Goal: Task Accomplishment & Management: Use online tool/utility

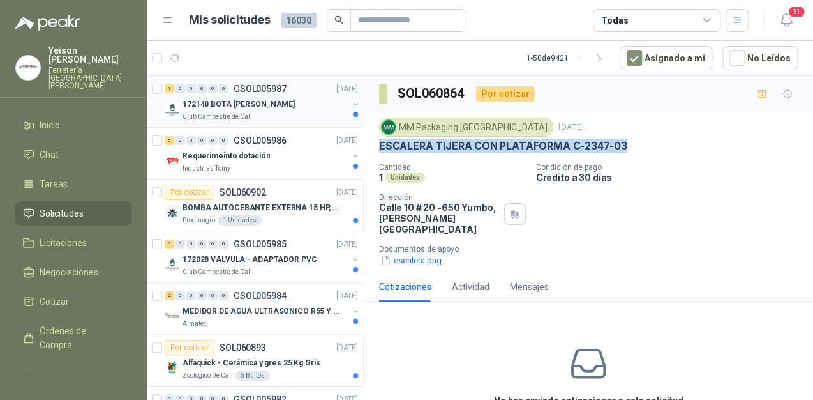
click at [301, 105] on div "172148 BOTA [PERSON_NAME]" at bounding box center [265, 103] width 165 height 15
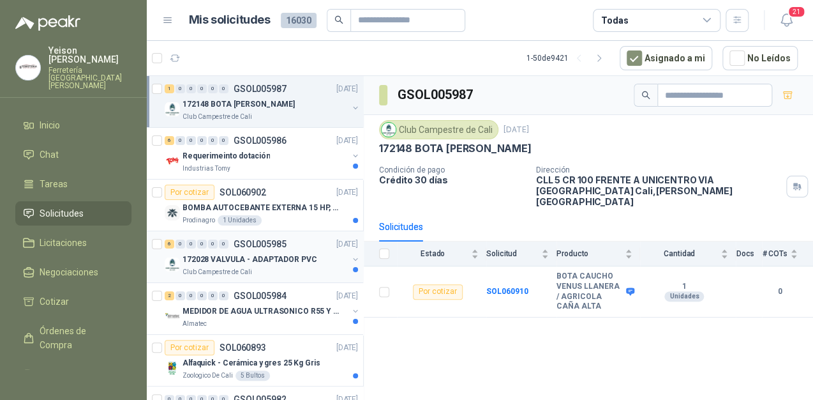
click at [283, 257] on p "172028 VALVULA - ADAPTADOR PVC" at bounding box center [250, 259] width 134 height 12
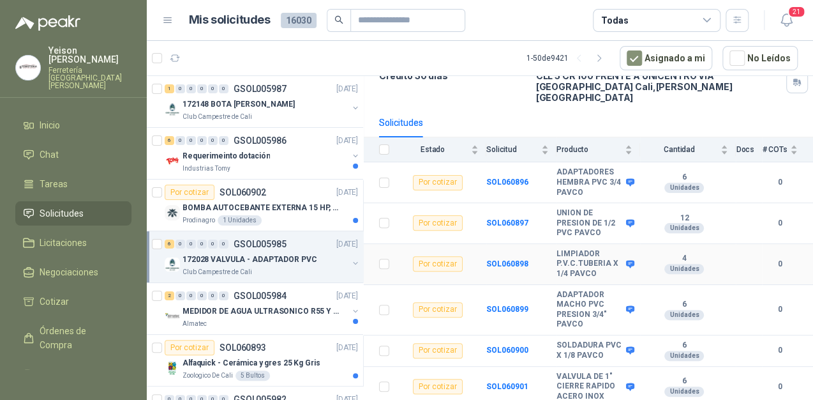
scroll to position [105, 0]
click at [260, 105] on p "172148 BOTA [PERSON_NAME]" at bounding box center [239, 104] width 112 height 12
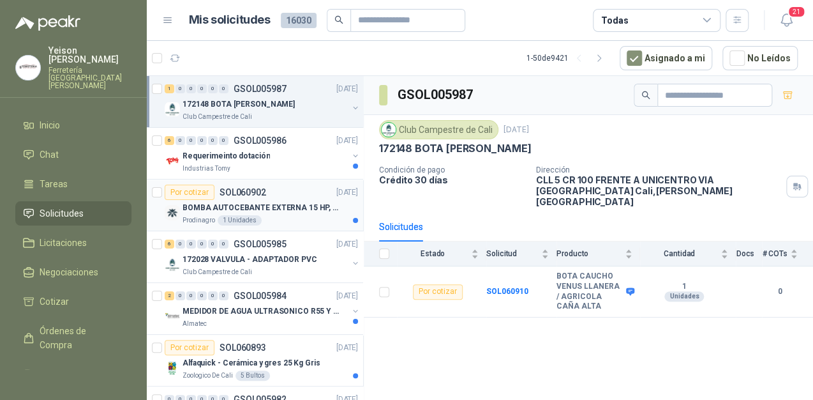
click at [270, 209] on p "BOMBA AUTOCEBANTE EXTERNA 15 HP, 220/440 V ALTURA MAX 60MTS, CAUDAL MAX 423GPM" at bounding box center [262, 208] width 159 height 12
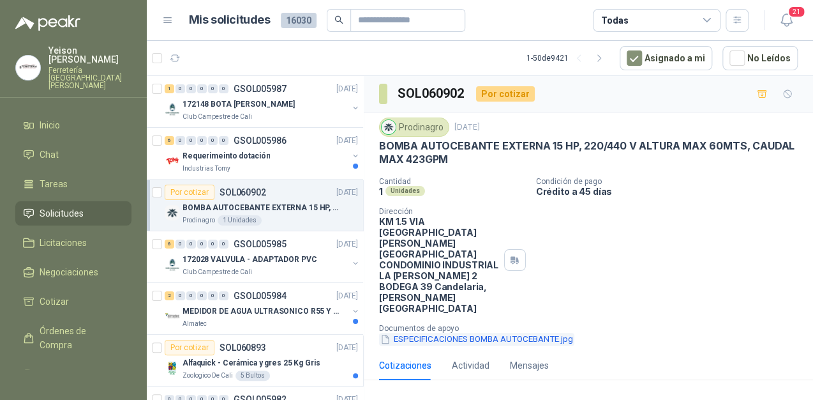
click at [478, 333] on button "ESPECIFICACIONES BOMBA AUTOCEBANTE.jpg" at bounding box center [476, 339] width 195 height 13
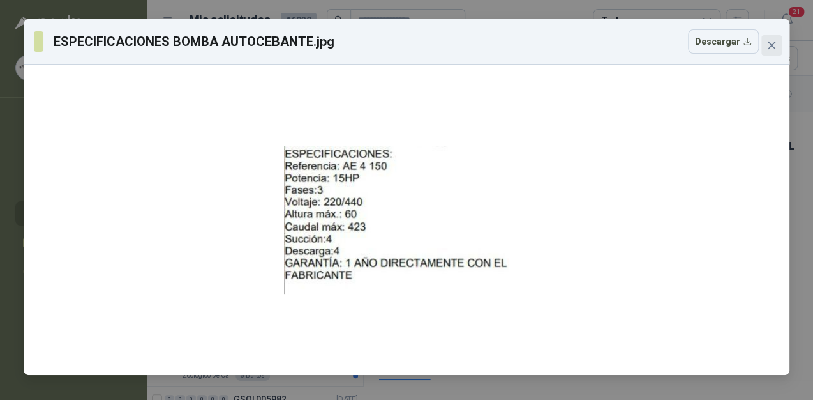
click at [774, 45] on icon "close" at bounding box center [772, 45] width 10 height 10
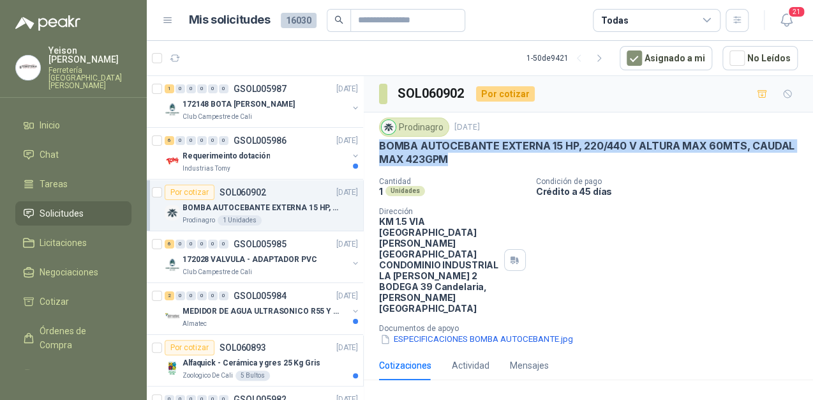
drag, startPoint x: 381, startPoint y: 141, endPoint x: 518, endPoint y: 166, distance: 139.5
click at [518, 166] on div "Prodinagro [DATE] BOMBA AUTOCEBANTE EXTERNA 15 HP, 220/440 V ALTURA MAX 60MTS, …" at bounding box center [588, 231] width 419 height 228
copy p "BOMBA AUTOCEBANTE EXTERNA 15 HP, 220/440 V ALTURA MAX 60MTS, CAUDAL MAX 423GPM"
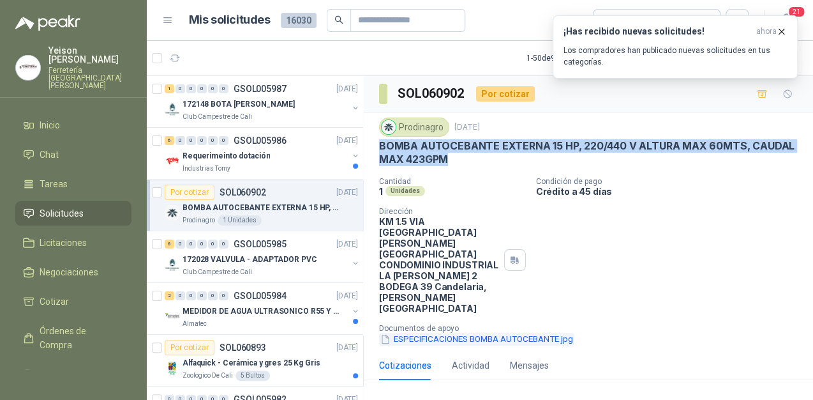
click at [437, 333] on button "ESPECIFICACIONES BOMBA AUTOCEBANTE.jpg" at bounding box center [476, 339] width 195 height 13
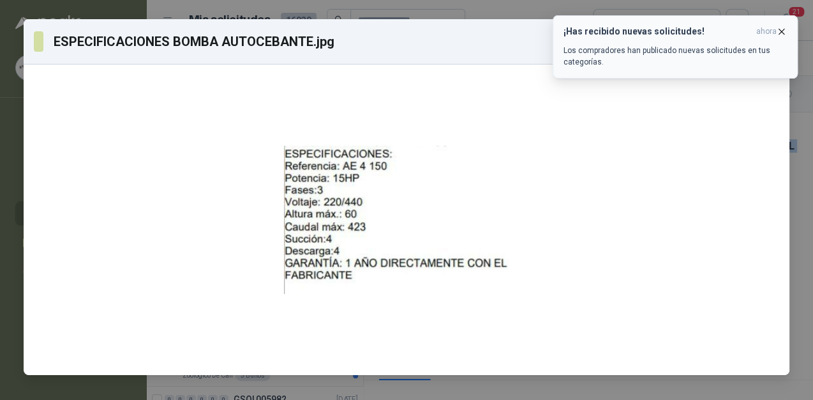
click at [776, 31] on icon "button" at bounding box center [781, 31] width 11 height 11
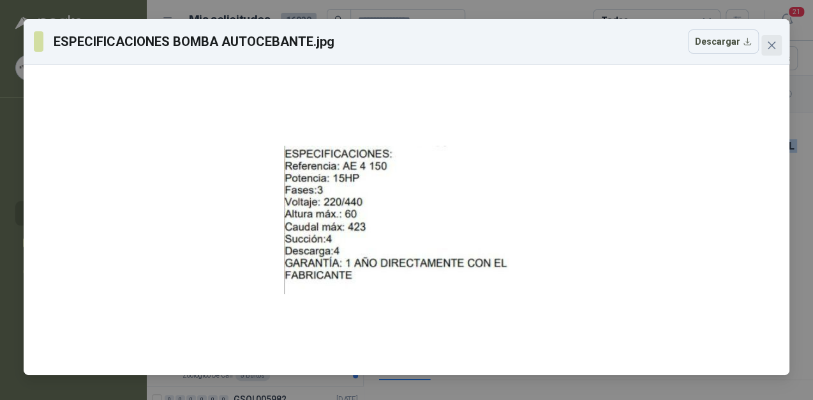
click at [767, 44] on icon "close" at bounding box center [772, 45] width 10 height 10
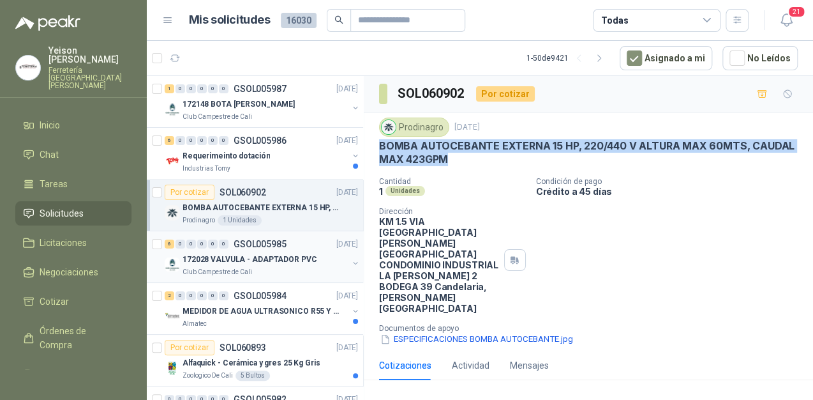
click at [268, 260] on p "172028 VALVULA - ADAPTADOR PVC" at bounding box center [250, 259] width 134 height 12
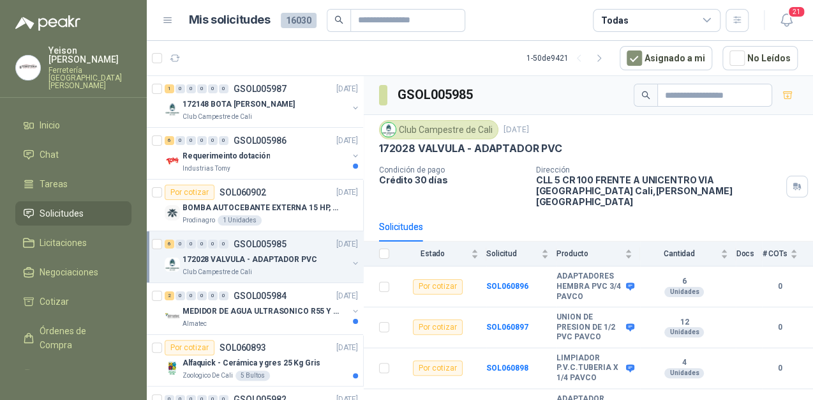
click at [263, 261] on p "172028 VALVULA - ADAPTADOR PVC" at bounding box center [250, 259] width 134 height 12
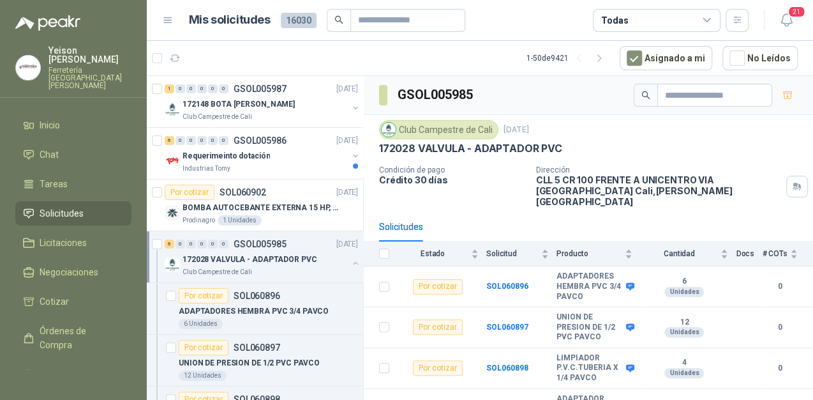
scroll to position [4, 0]
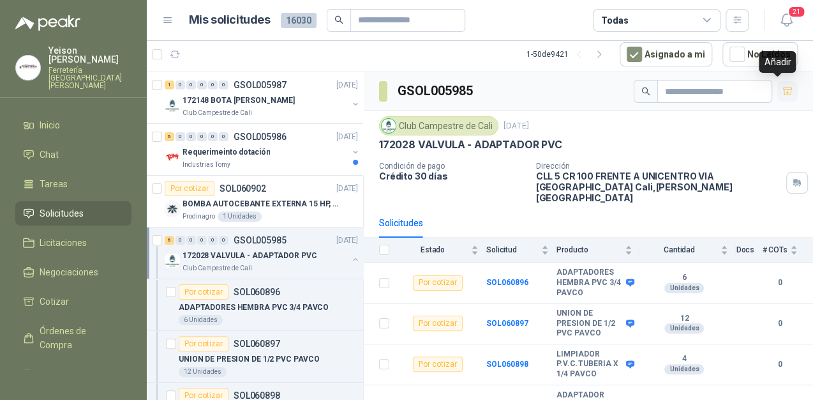
click at [783, 87] on icon "button" at bounding box center [787, 90] width 9 height 7
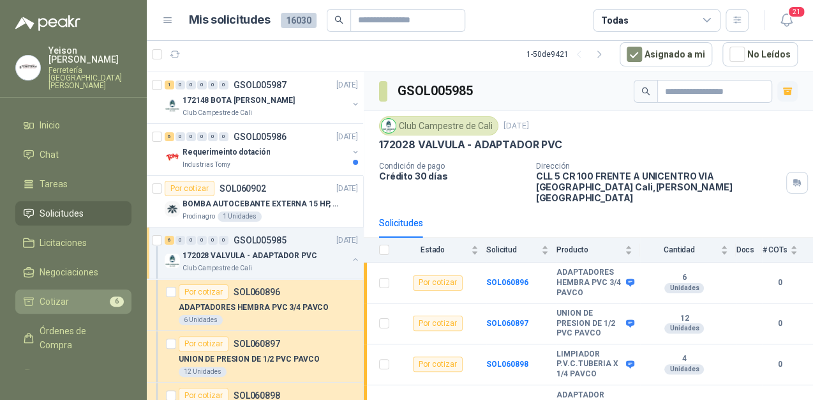
click at [99, 289] on link "Cotizar 6" at bounding box center [73, 301] width 116 height 24
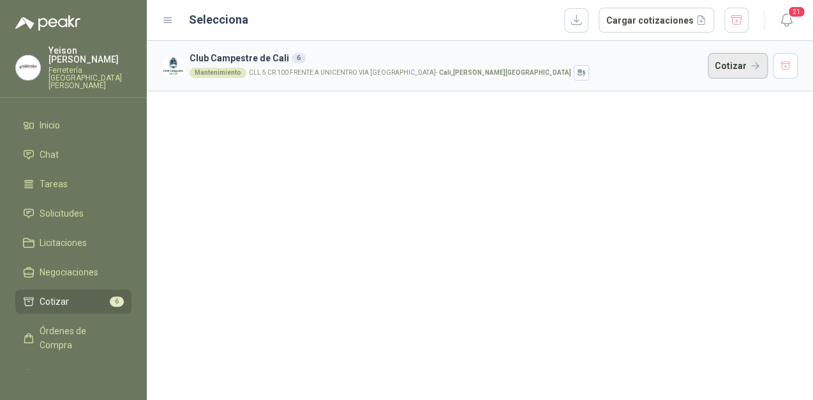
click at [736, 72] on button "Cotizar" at bounding box center [738, 66] width 60 height 26
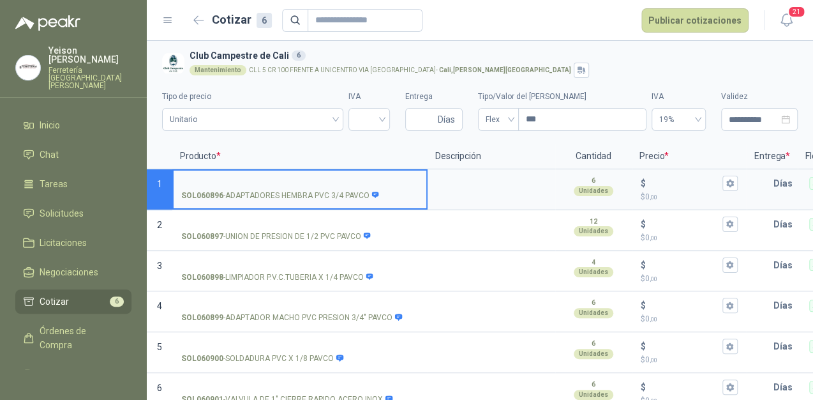
click at [259, 184] on input "SOL060896 - ADAPTADORES HEMBRA PVC 3/4 PAVCO" at bounding box center [300, 184] width 238 height 10
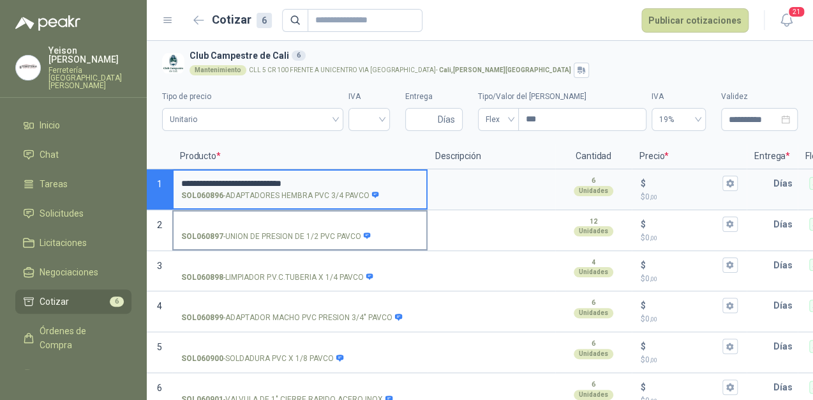
type input "**********"
click at [273, 222] on input "SOL060897 - UNION DE PRESION DE 1/2 PVC PAVCO" at bounding box center [300, 225] width 238 height 10
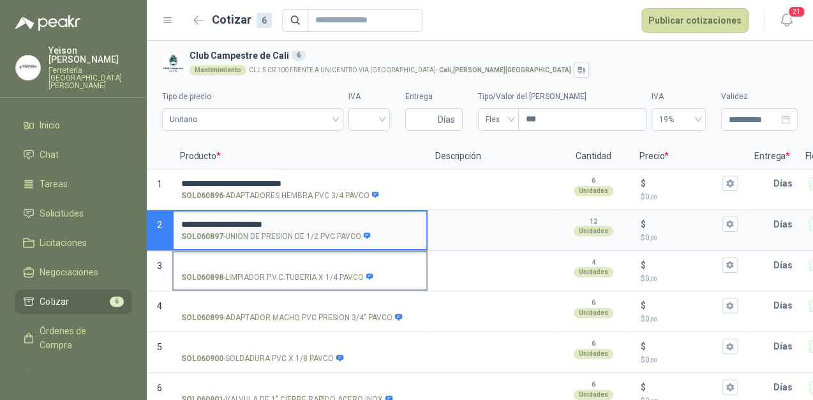
type input "**********"
click at [246, 261] on input "SOL060898 - LIMPIADOR P.V.C.TUBERIA X 1/4 PAVCO" at bounding box center [300, 266] width 238 height 10
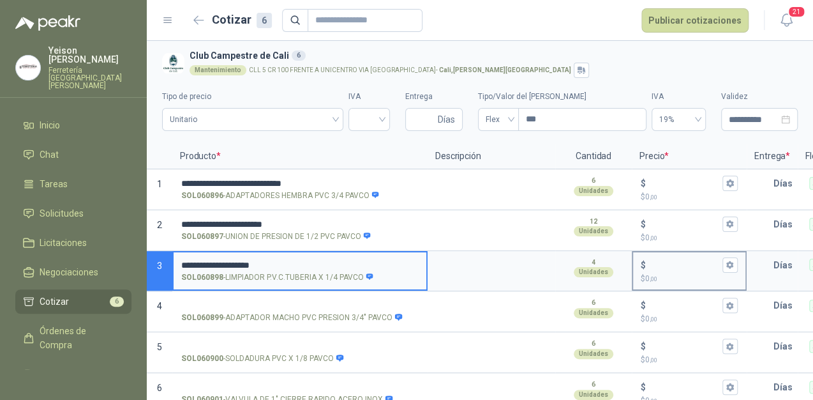
type input "**********"
click at [663, 260] on input "$ $ 0 ,00" at bounding box center [685, 265] width 72 height 10
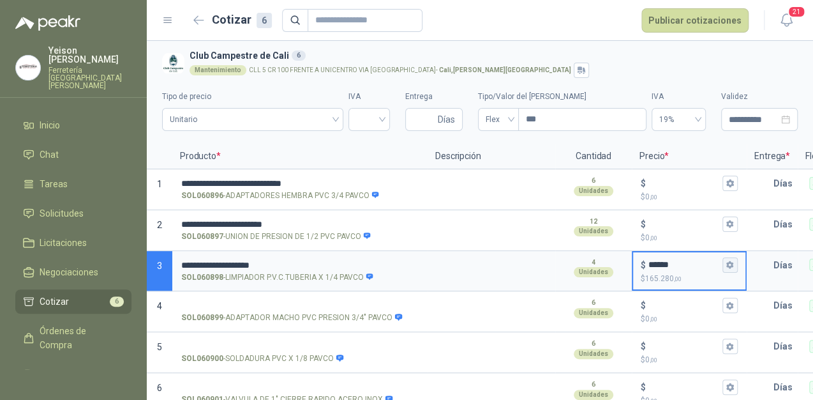
type input "******"
click at [727, 266] on icon "button" at bounding box center [730, 265] width 7 height 8
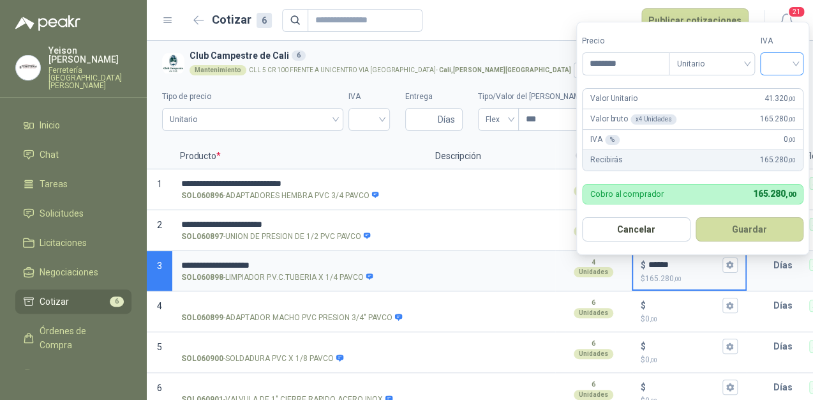
click at [792, 61] on input "search" at bounding box center [782, 62] width 28 height 19
click at [775, 82] on div "19%" at bounding box center [785, 90] width 39 height 20
click at [755, 218] on button "Guardar" at bounding box center [752, 229] width 110 height 24
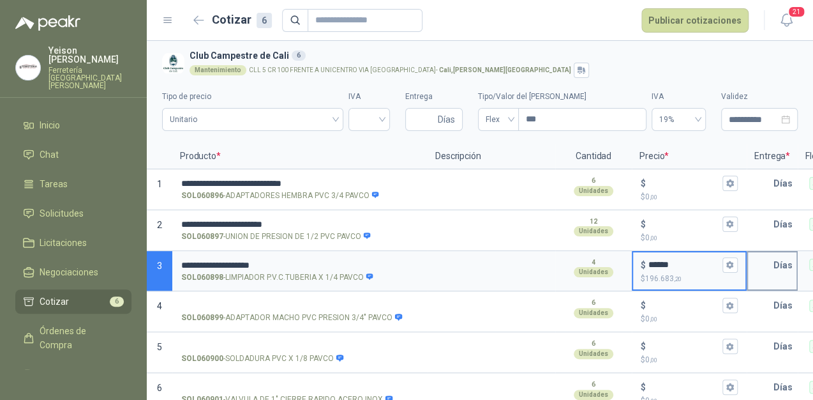
click at [768, 262] on input "text" at bounding box center [761, 265] width 26 height 26
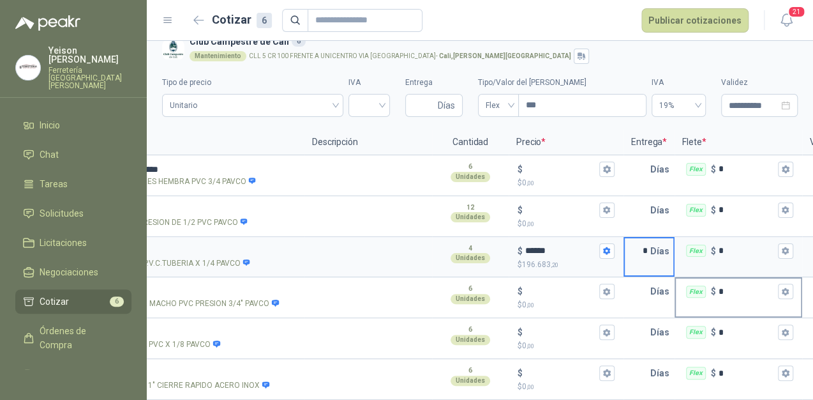
scroll to position [0, 134]
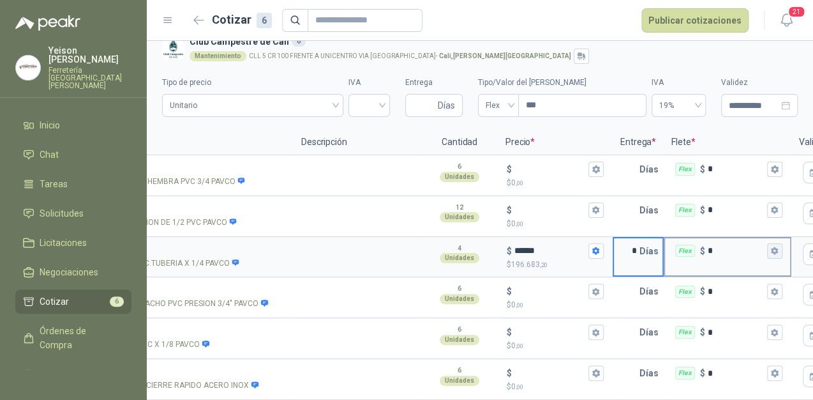
type input "*"
click at [773, 243] on button "Flex $ *" at bounding box center [774, 250] width 15 height 15
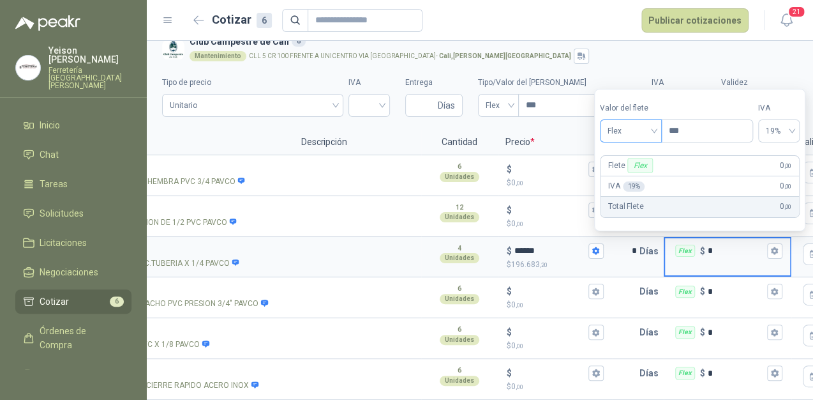
click at [660, 128] on div "Flex" at bounding box center [631, 130] width 62 height 23
click at [633, 177] on div "Incluido" at bounding box center [632, 178] width 45 height 14
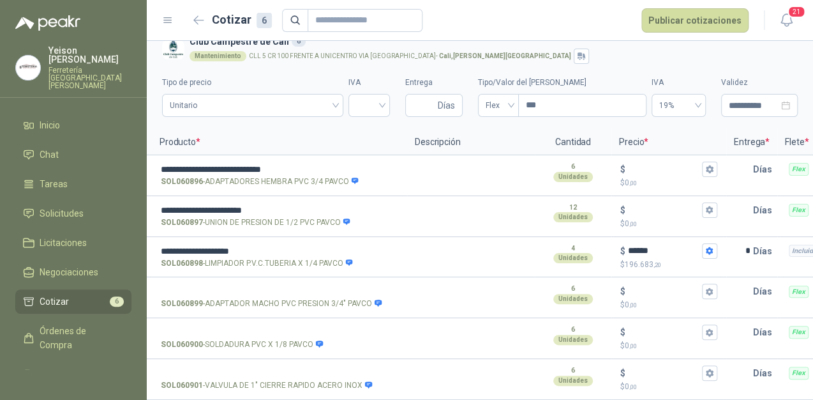
scroll to position [0, 0]
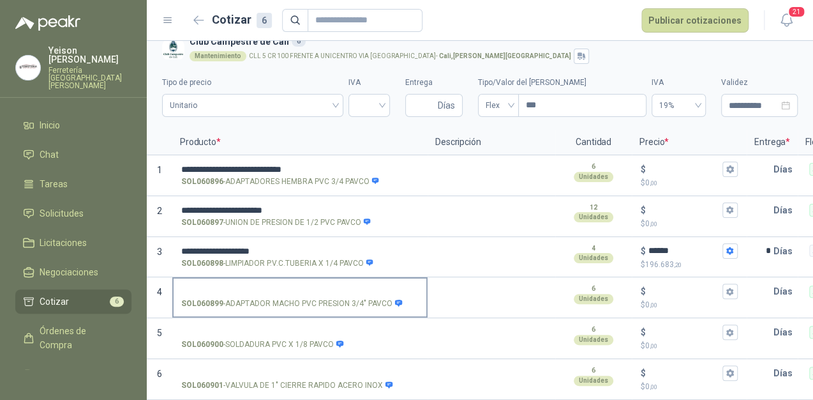
click at [231, 287] on input "SOL060899 - ADAPTADOR MACHO PVC PRESION 3/4" PAVCO" at bounding box center [300, 292] width 238 height 10
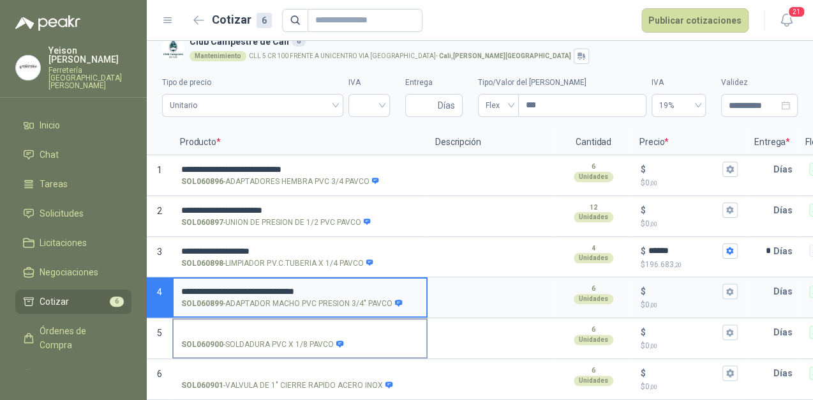
type input "**********"
click at [218, 328] on input "SOL060900 - SOLDADURA PVC X 1/8 PAVCO" at bounding box center [300, 333] width 238 height 10
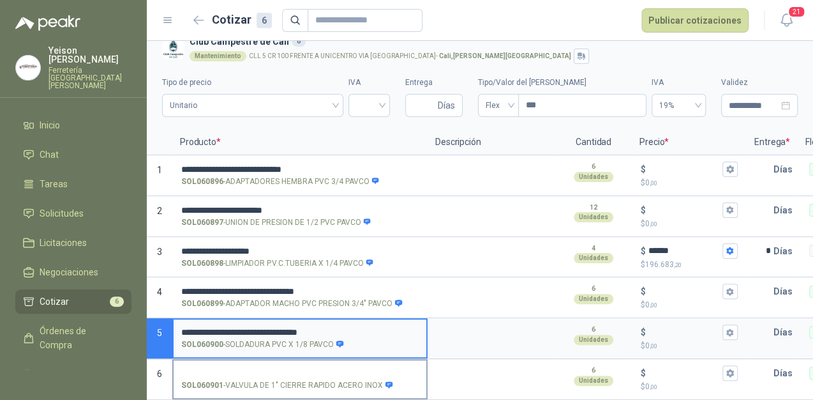
type input "**********"
click at [248, 368] on input "SOL060901 - VALVULA DE 1" CIERRE RAPIDO ACERO INOX" at bounding box center [300, 373] width 238 height 10
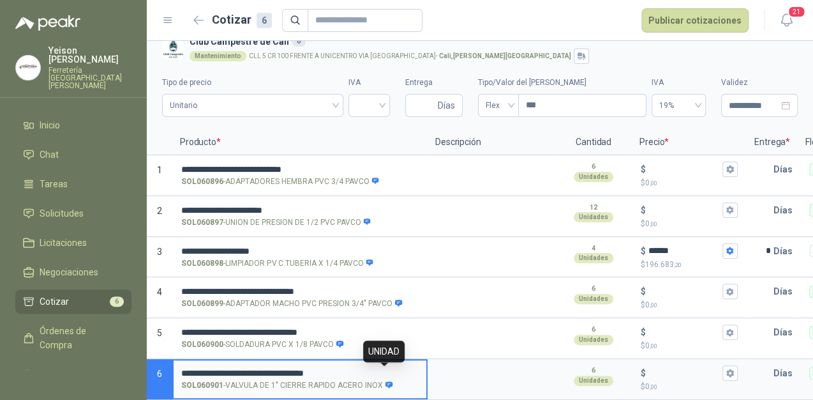
click at [386, 381] on icon at bounding box center [389, 384] width 7 height 6
click at [386, 373] on input "**********" at bounding box center [300, 373] width 238 height 10
click at [668, 365] on div "$" at bounding box center [689, 372] width 97 height 15
click at [668, 368] on input "$ $ 0 ,00" at bounding box center [685, 373] width 72 height 10
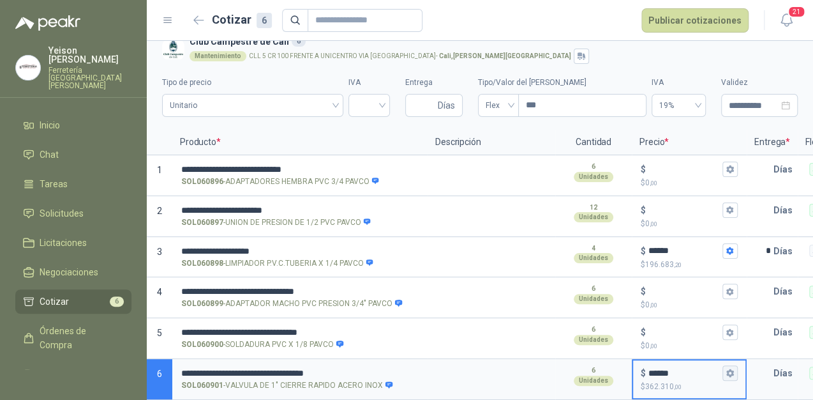
type input "******"
click at [729, 368] on icon "button" at bounding box center [730, 372] width 8 height 8
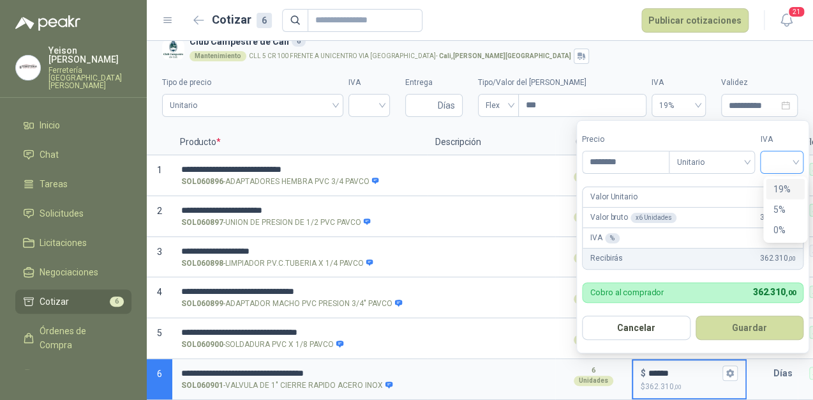
click at [802, 156] on div at bounding box center [781, 162] width 43 height 23
click at [783, 184] on div "19%" at bounding box center [785, 189] width 24 height 14
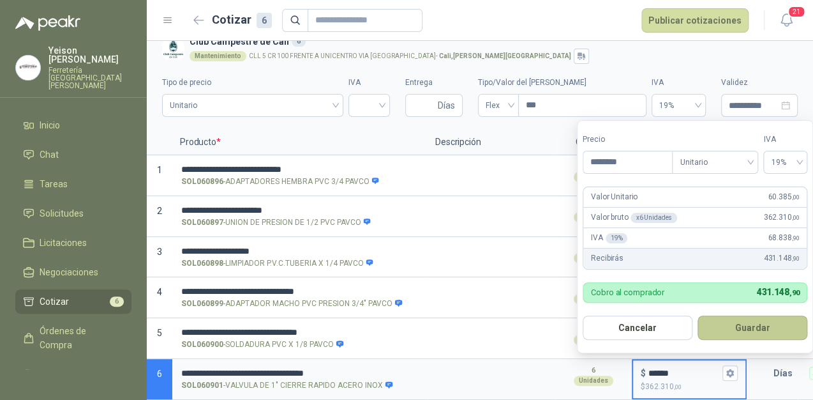
click at [736, 326] on button "Guardar" at bounding box center [753, 327] width 110 height 24
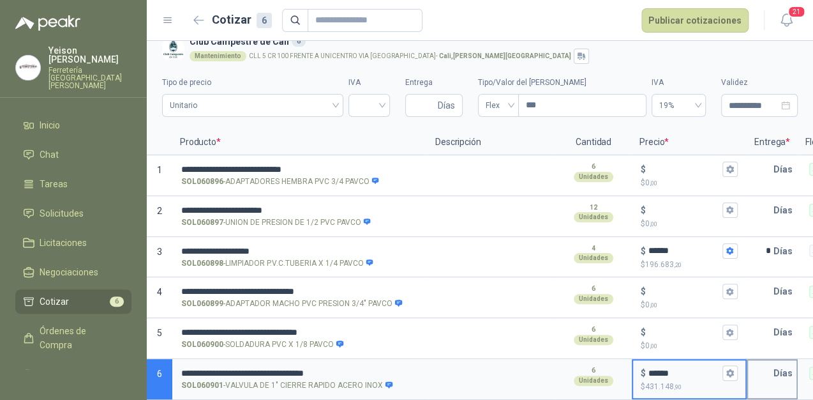
click at [760, 361] on input "text" at bounding box center [761, 373] width 26 height 26
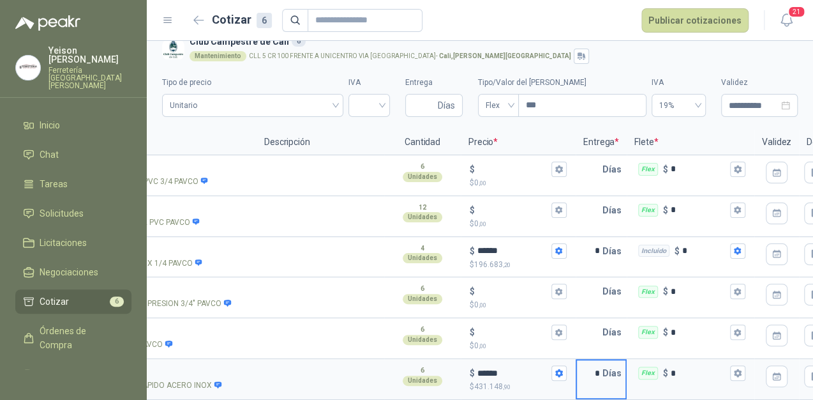
scroll to position [0, 184]
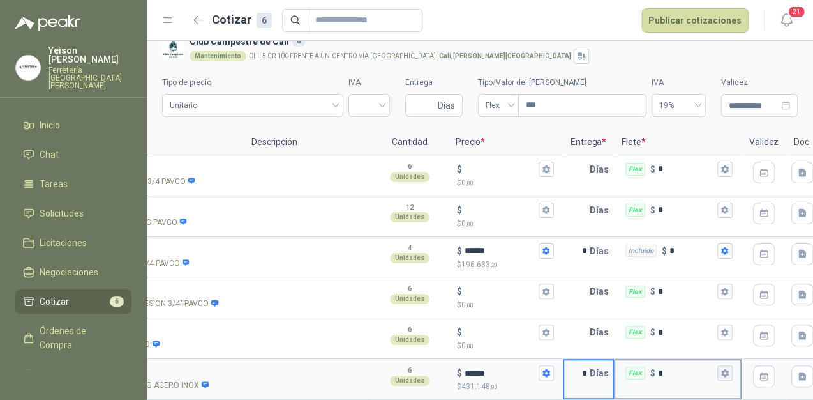
type input "*"
click at [725, 369] on icon "button" at bounding box center [725, 373] width 7 height 8
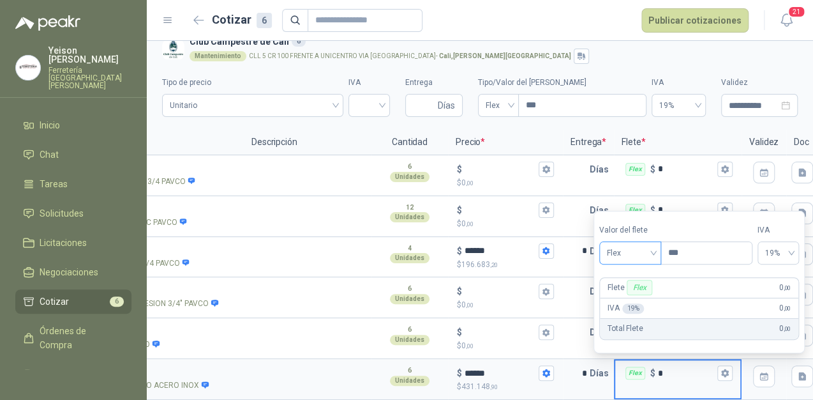
click at [658, 253] on div "Flex" at bounding box center [631, 252] width 62 height 23
click at [633, 300] on div "Incluido" at bounding box center [632, 300] width 45 height 14
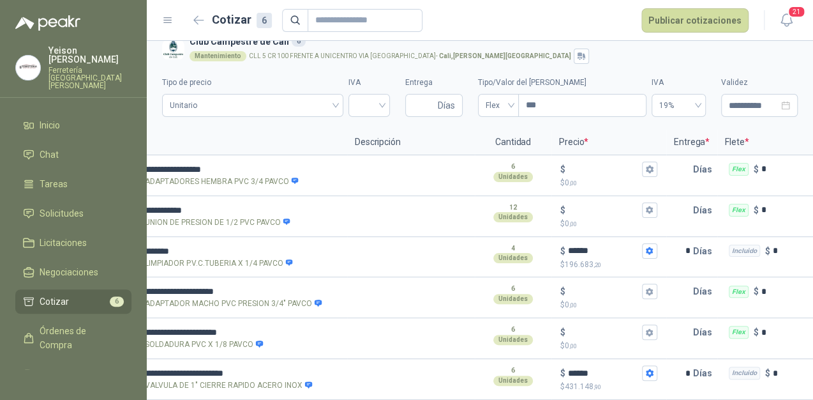
scroll to position [0, 235]
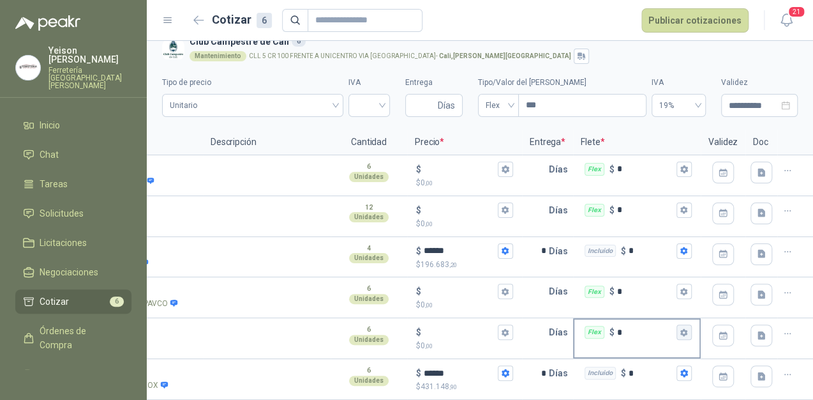
click at [680, 328] on icon "button" at bounding box center [684, 332] width 8 height 8
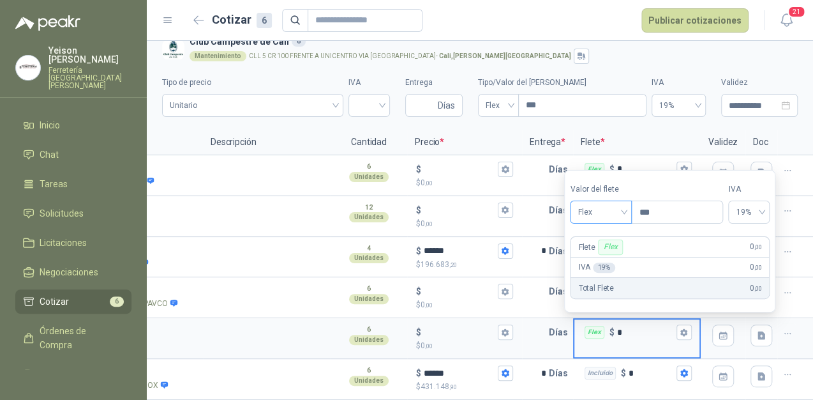
click at [623, 207] on span "Flex" at bounding box center [601, 211] width 47 height 19
click at [596, 258] on div "Incluido" at bounding box center [602, 259] width 45 height 14
click at [531, 278] on input "text" at bounding box center [537, 291] width 26 height 26
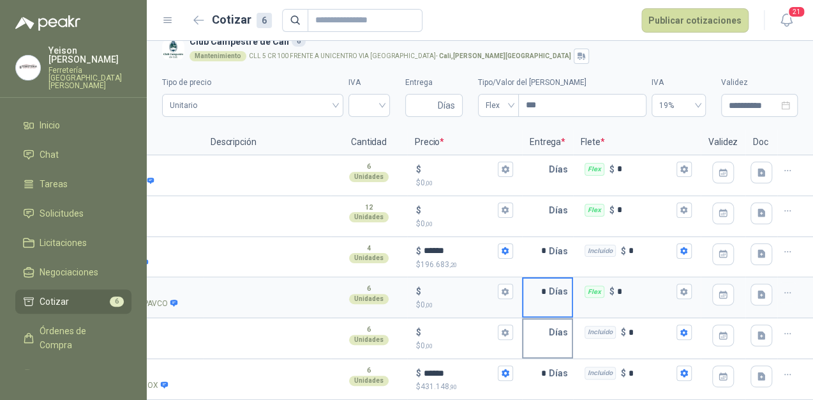
type input "*"
click at [528, 319] on input "text" at bounding box center [537, 332] width 26 height 26
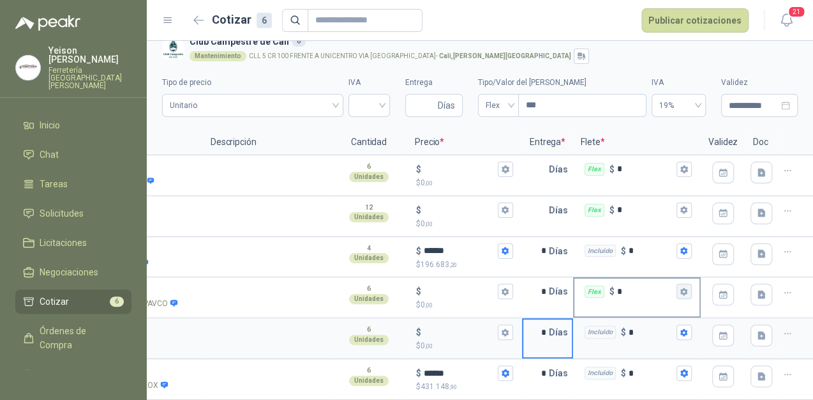
type input "*"
click at [677, 283] on button "Flex $ *" at bounding box center [684, 290] width 15 height 15
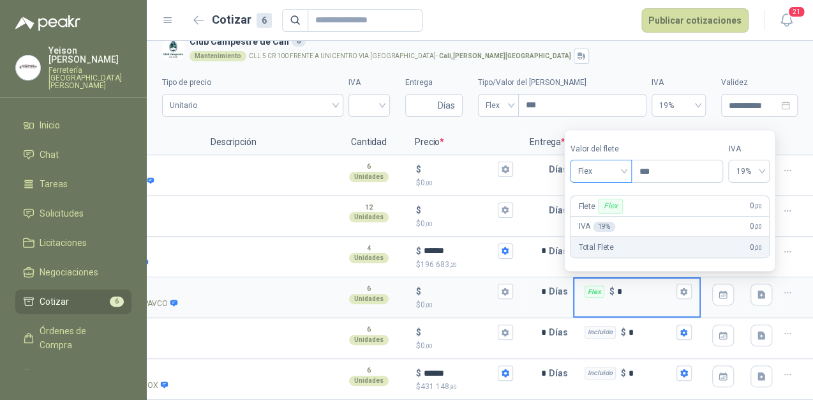
click at [628, 165] on div "Flex" at bounding box center [601, 171] width 62 height 23
click at [598, 212] on div "Incluido" at bounding box center [602, 219] width 45 height 14
click at [682, 319] on div "Incluido $ *" at bounding box center [637, 332] width 125 height 26
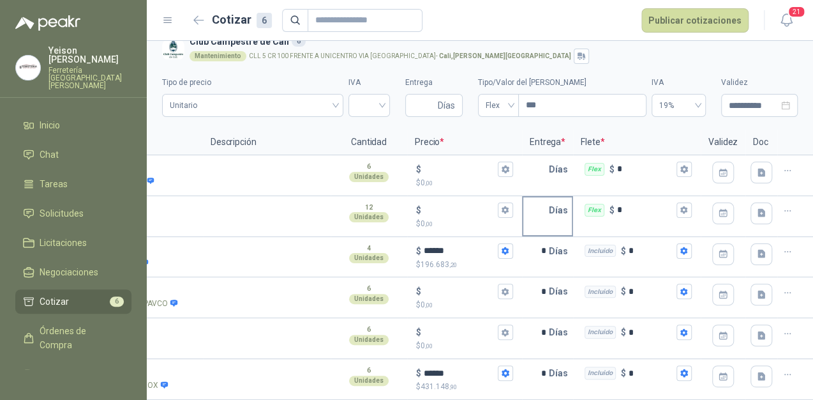
click at [536, 200] on input "text" at bounding box center [537, 210] width 26 height 26
type input "*"
click at [681, 206] on icon "button" at bounding box center [684, 210] width 7 height 8
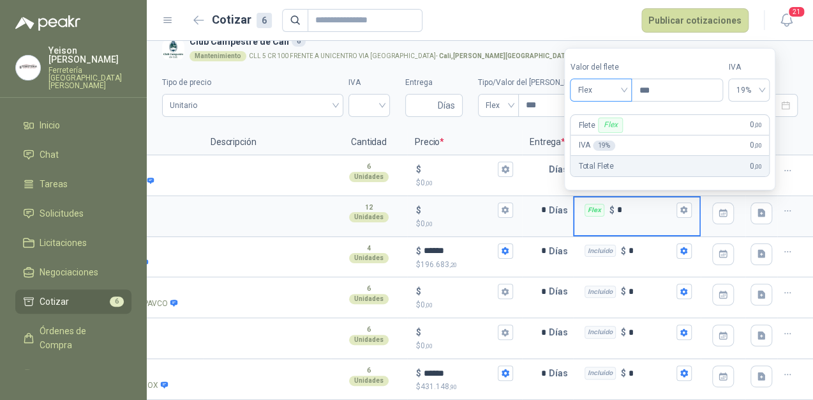
click at [619, 85] on span "Flex" at bounding box center [601, 89] width 47 height 19
click at [611, 132] on div "Incluido" at bounding box center [602, 137] width 45 height 14
click at [531, 158] on input "text" at bounding box center [537, 169] width 26 height 26
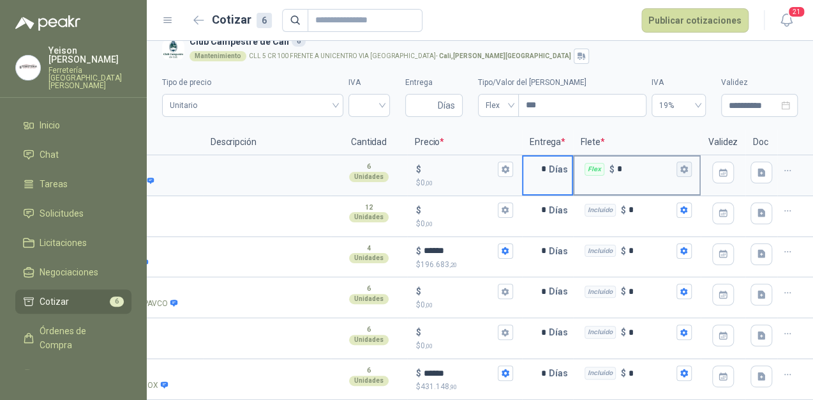
type input "*"
click at [681, 165] on icon "button" at bounding box center [684, 169] width 7 height 8
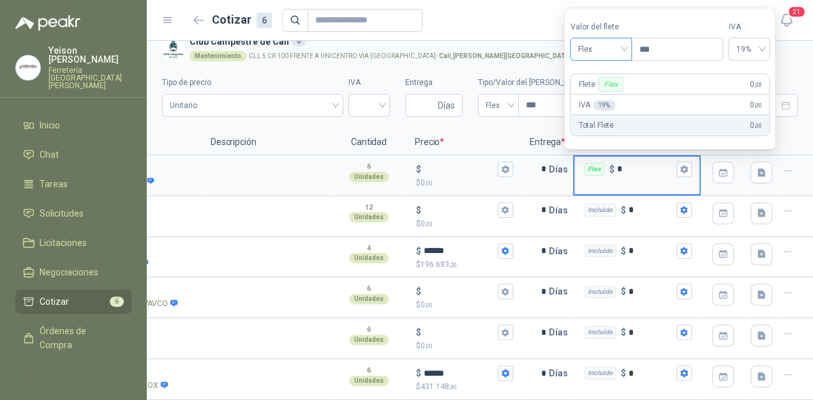
click at [616, 46] on span "Flex" at bounding box center [601, 49] width 47 height 19
click at [601, 96] on div "Incluido" at bounding box center [602, 97] width 45 height 14
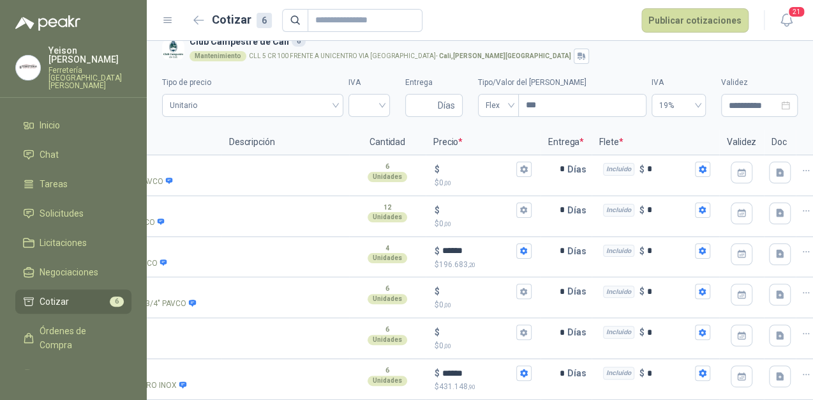
scroll to position [0, 197]
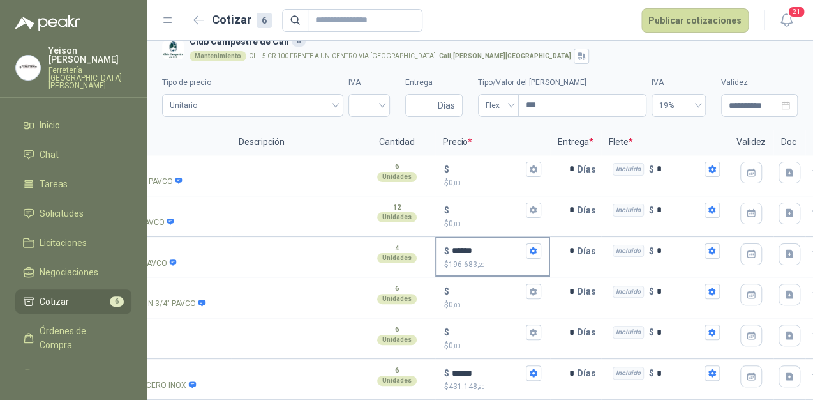
click at [529, 238] on div "$ ****** $ 196.683 ,20" at bounding box center [493, 257] width 112 height 38
click at [524, 246] on input "******" at bounding box center [488, 251] width 72 height 10
click at [531, 247] on icon "button" at bounding box center [533, 251] width 7 height 8
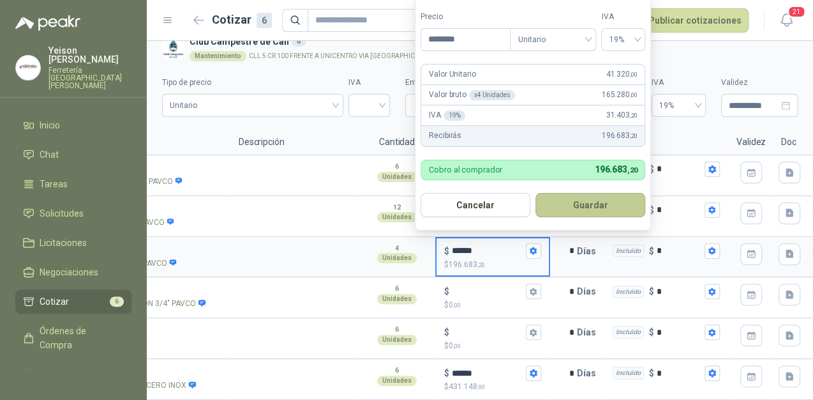
click at [573, 203] on button "Guardar" at bounding box center [591, 205] width 110 height 24
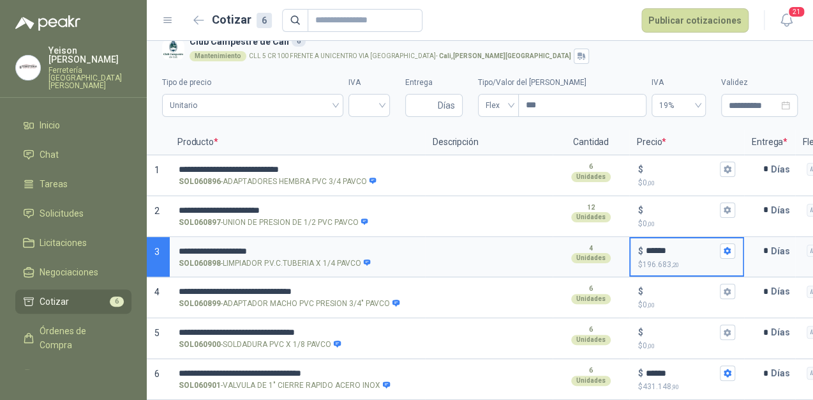
scroll to position [0, 0]
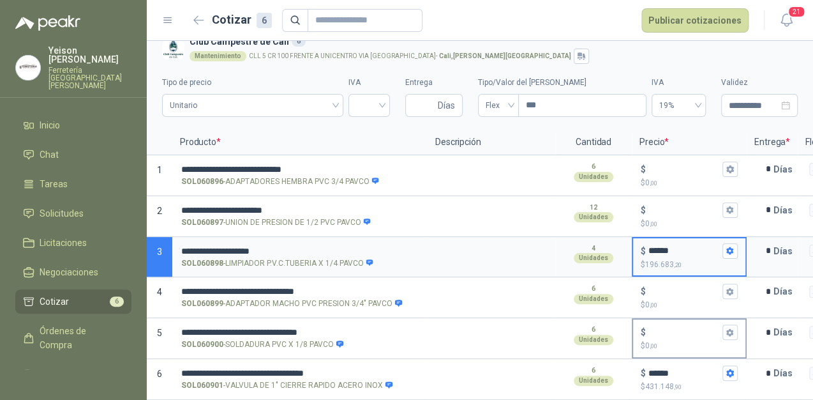
click at [679, 328] on input "$ $ 0 ,00" at bounding box center [685, 333] width 72 height 10
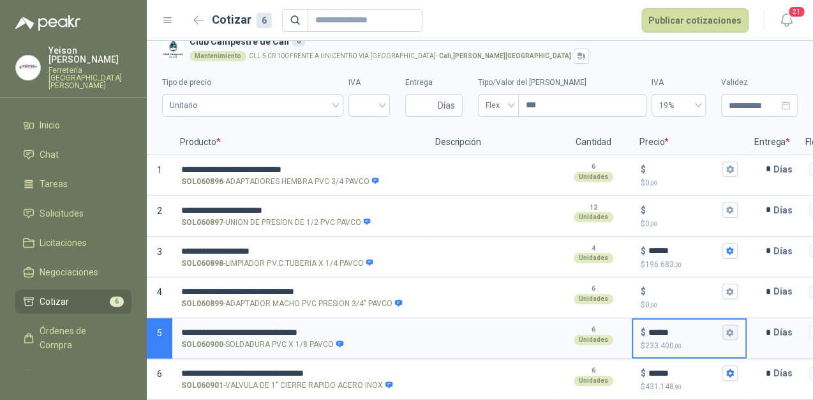
type input "******"
click at [728, 328] on icon "button" at bounding box center [730, 332] width 7 height 8
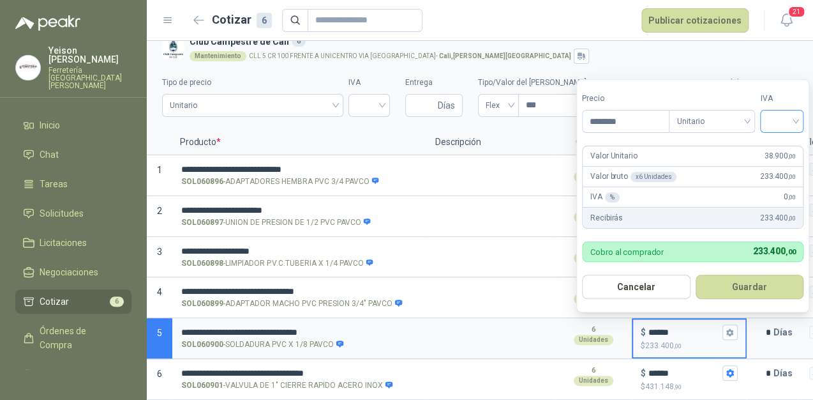
click at [794, 121] on input "search" at bounding box center [782, 119] width 28 height 19
click at [782, 143] on div "19%" at bounding box center [785, 148] width 24 height 14
click at [757, 281] on button "Guardar" at bounding box center [752, 287] width 110 height 24
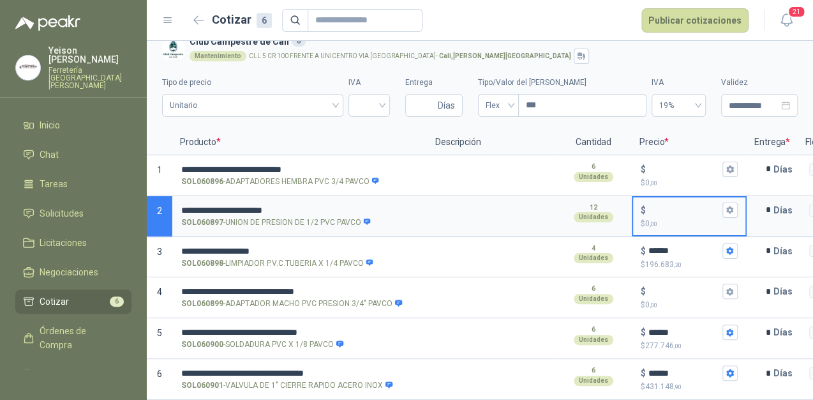
click at [651, 205] on input "$ $ 0 ,00" at bounding box center [685, 210] width 72 height 10
type input "***"
click at [728, 206] on icon "button" at bounding box center [730, 210] width 7 height 8
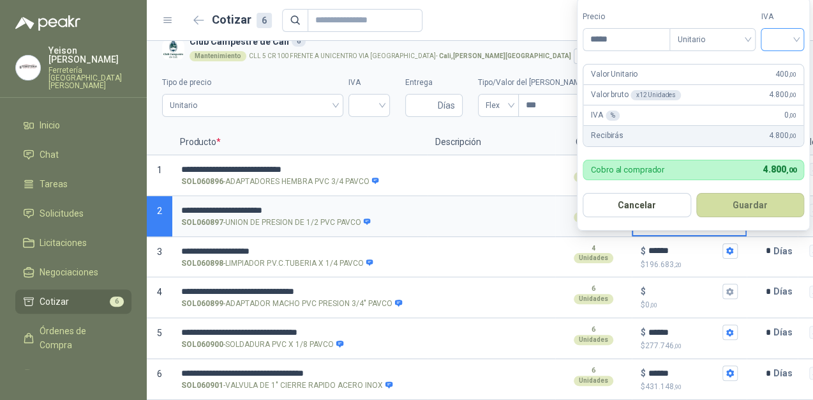
click at [792, 37] on input "search" at bounding box center [783, 38] width 28 height 19
click at [779, 57] on div "19%" at bounding box center [785, 66] width 39 height 20
click at [743, 212] on button "Guardar" at bounding box center [752, 205] width 110 height 24
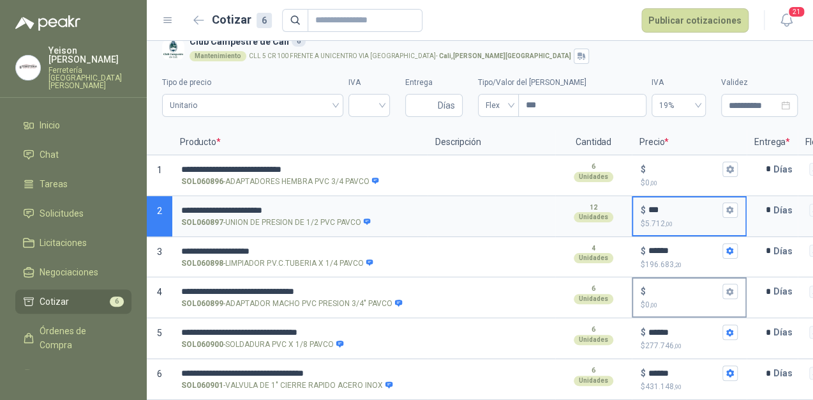
click at [688, 287] on input "$ $ 0 ,00" at bounding box center [685, 292] width 72 height 10
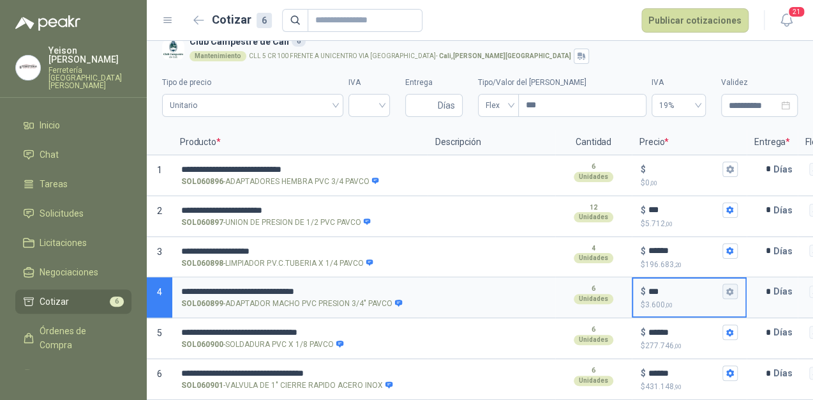
type input "***"
click at [735, 286] on button "$ *** $ 3.600 ,00" at bounding box center [730, 290] width 15 height 15
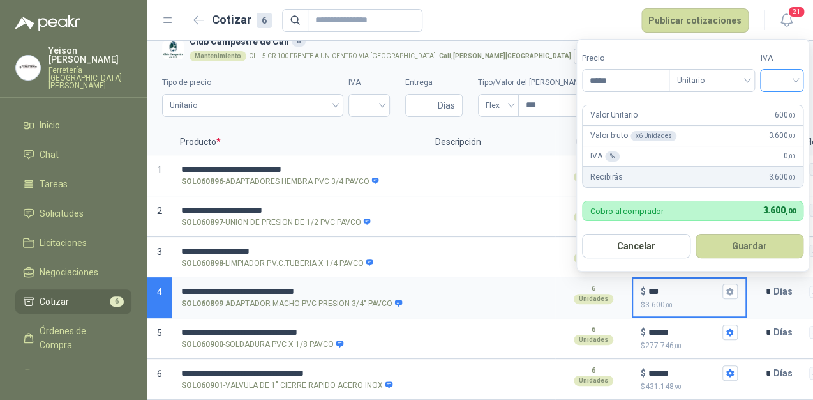
click at [794, 77] on input "search" at bounding box center [782, 79] width 28 height 19
click at [778, 107] on div "19%" at bounding box center [785, 107] width 24 height 14
click at [743, 248] on button "Guardar" at bounding box center [753, 246] width 110 height 24
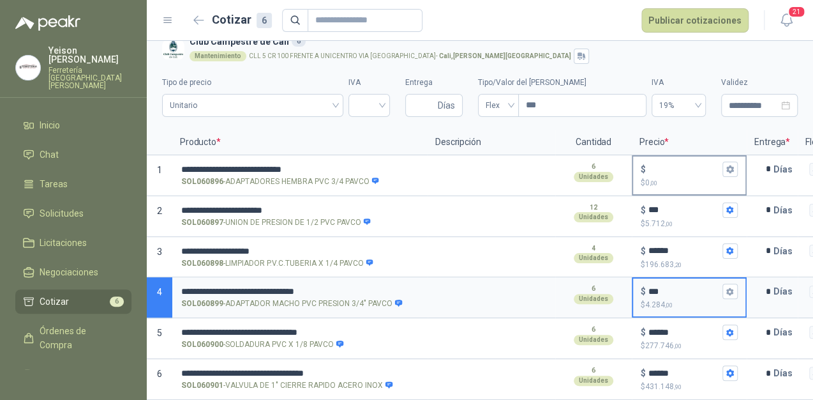
click at [679, 166] on div "$ $ 0 ,00" at bounding box center [689, 175] width 112 height 38
drag, startPoint x: 677, startPoint y: 165, endPoint x: 653, endPoint y: 158, distance: 25.3
click at [653, 164] on input "$ $ 0 ,00" at bounding box center [685, 169] width 72 height 10
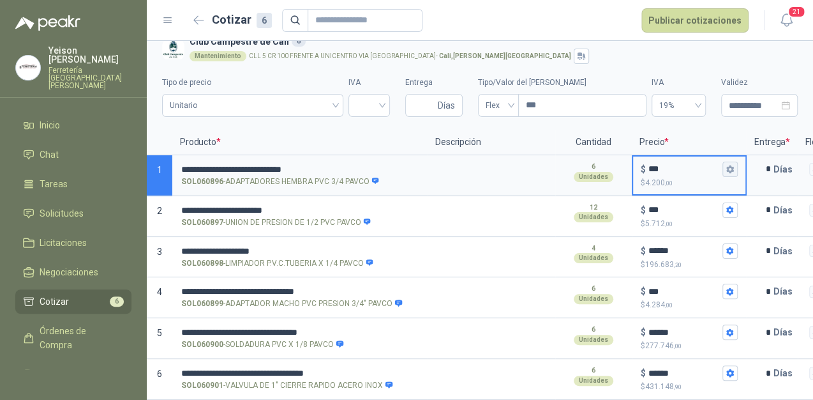
type input "***"
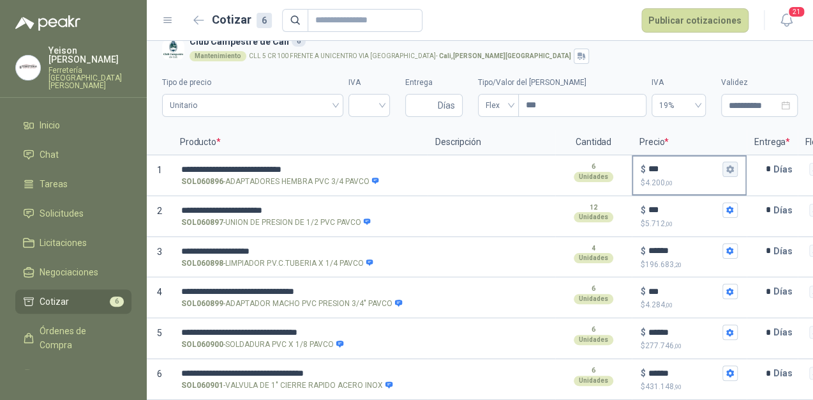
click at [726, 165] on icon "button" at bounding box center [730, 169] width 8 height 8
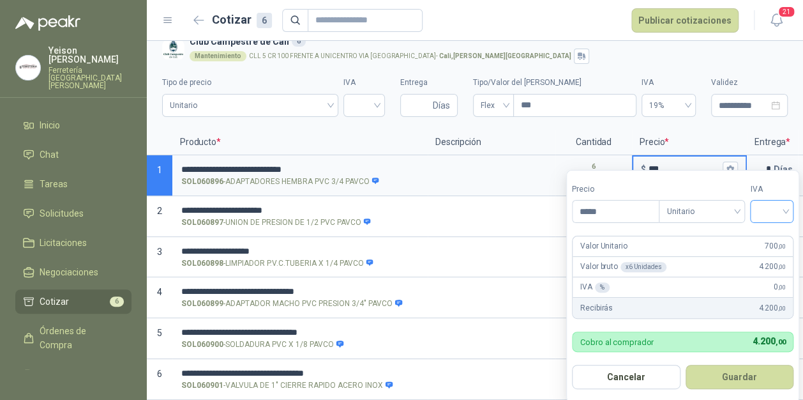
click at [793, 215] on div at bounding box center [771, 211] width 43 height 23
click at [774, 237] on div "19%" at bounding box center [775, 238] width 24 height 14
click at [743, 379] on button "Guardar" at bounding box center [743, 377] width 110 height 24
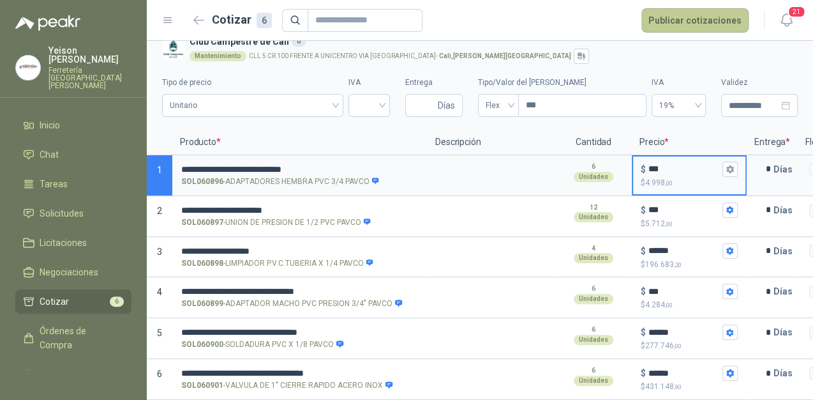
click at [708, 14] on button "Publicar cotizaciones" at bounding box center [695, 20] width 107 height 24
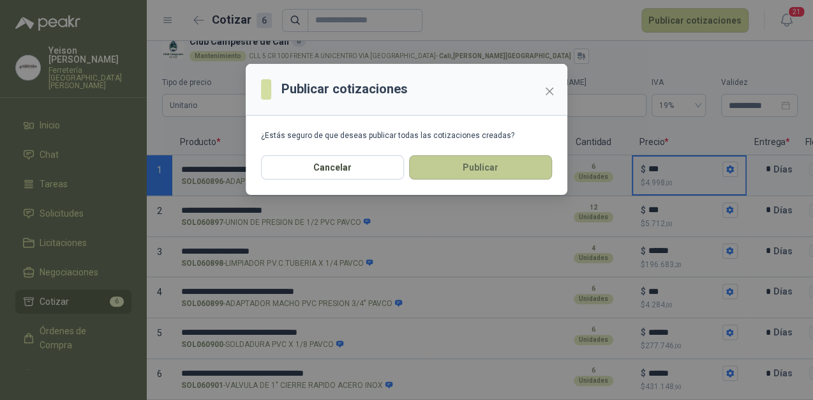
click at [514, 168] on button "Publicar" at bounding box center [480, 167] width 143 height 24
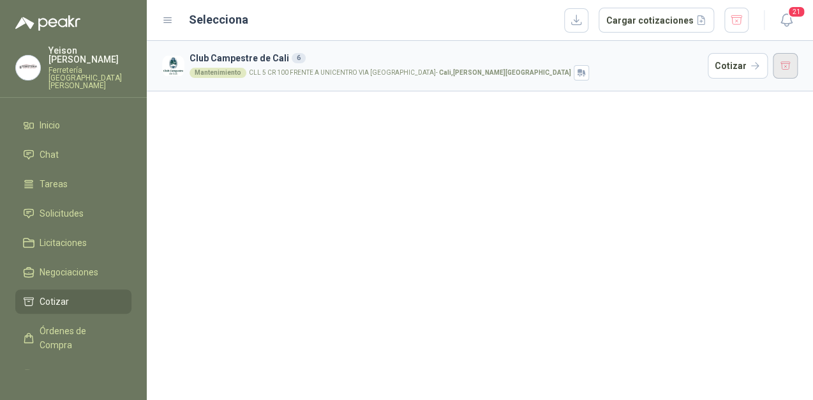
click at [786, 66] on button "button" at bounding box center [786, 66] width 26 height 26
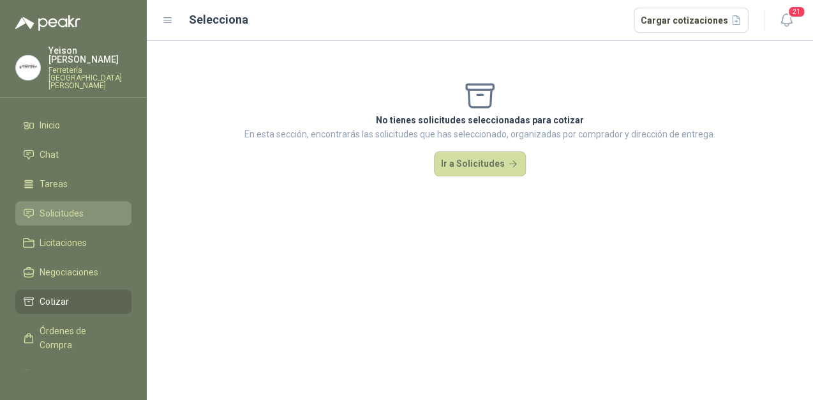
click at [82, 206] on span "Solicitudes" at bounding box center [62, 213] width 44 height 14
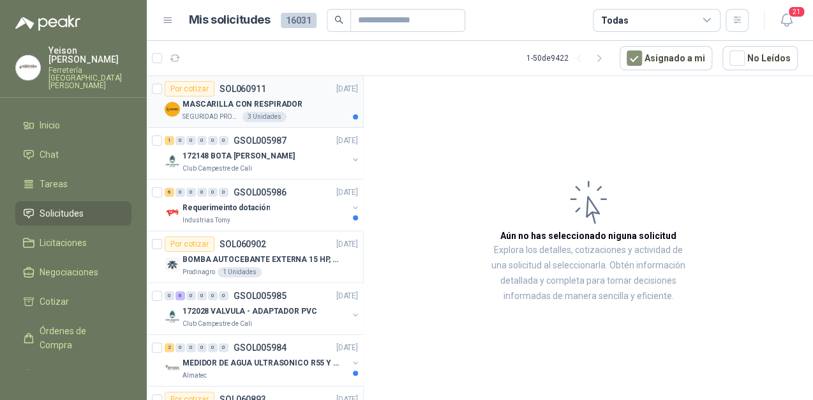
click at [267, 105] on p "MASCARILLA CON RESPIRADOR" at bounding box center [243, 104] width 120 height 12
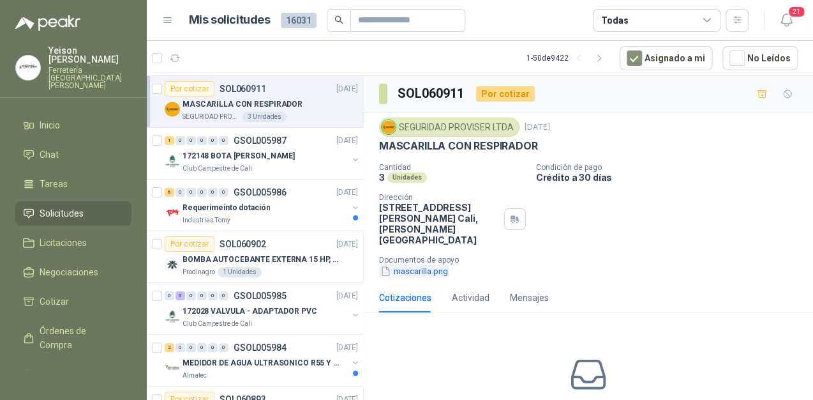
click at [409, 264] on button "mascarilla.png" at bounding box center [414, 270] width 70 height 13
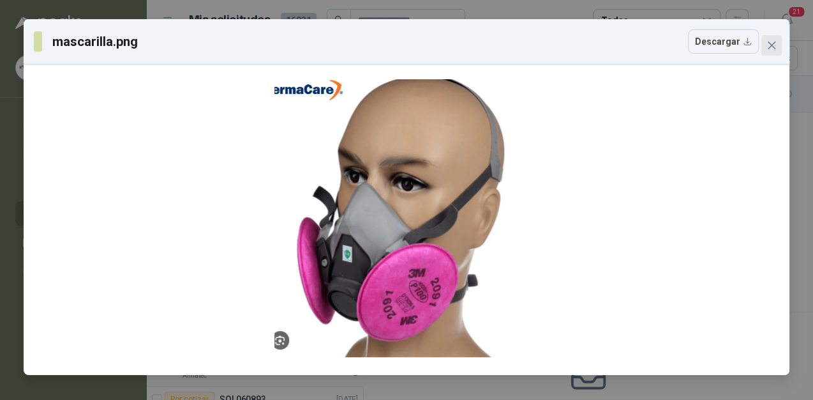
click at [767, 43] on icon "close" at bounding box center [772, 45] width 10 height 10
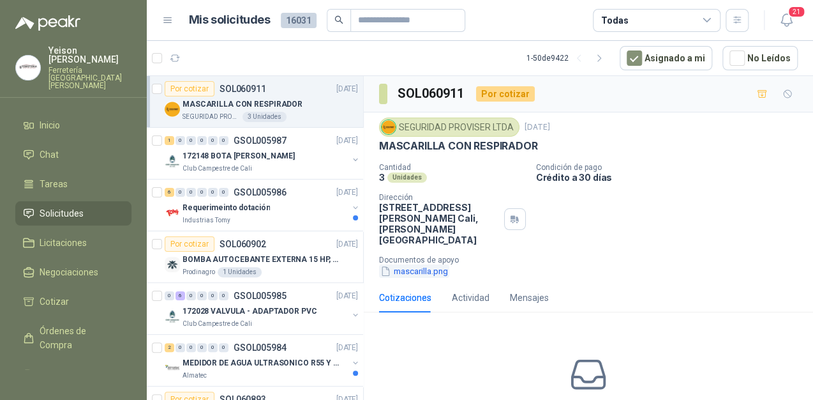
click at [403, 264] on button "mascarilla.png" at bounding box center [414, 270] width 70 height 13
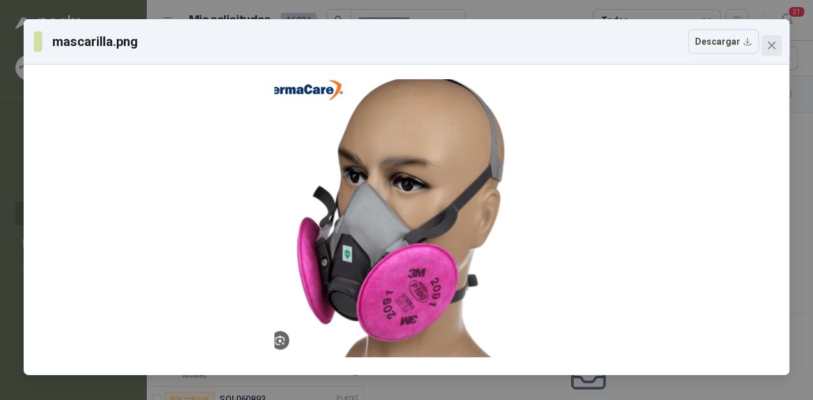
click at [771, 41] on icon "close" at bounding box center [772, 45] width 10 height 10
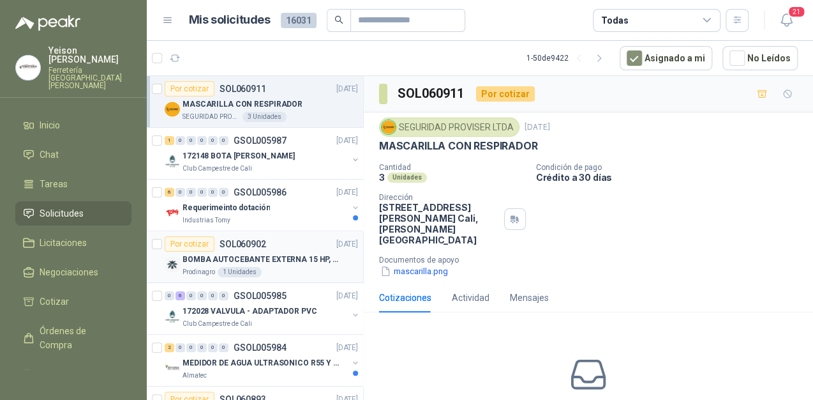
click at [243, 240] on p "SOL060902" at bounding box center [243, 243] width 47 height 9
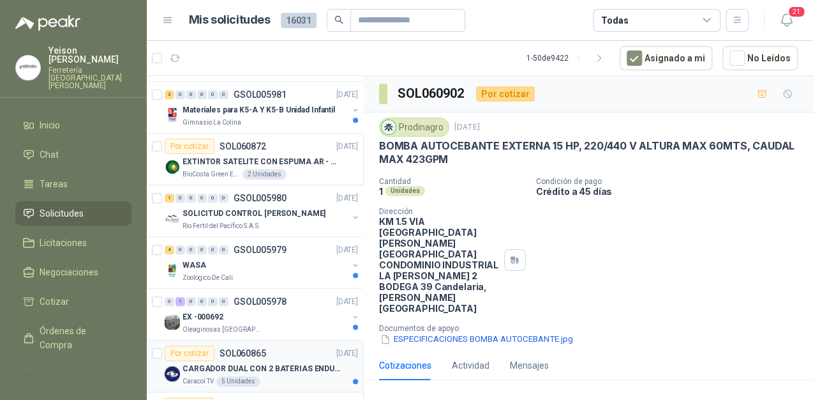
scroll to position [306, 0]
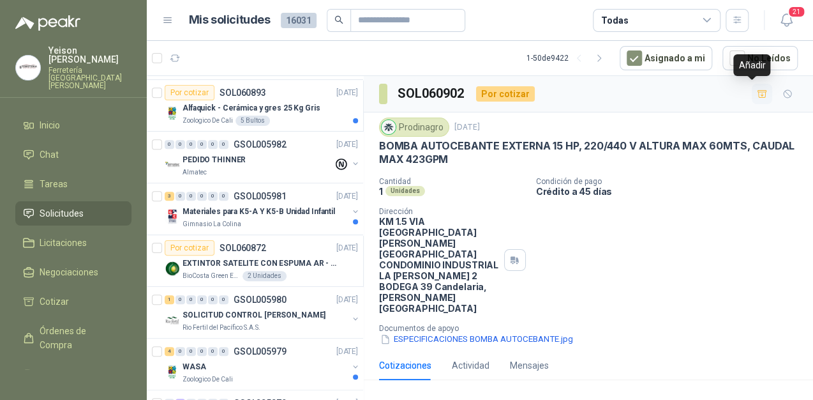
click at [757, 89] on button "button" at bounding box center [762, 94] width 20 height 20
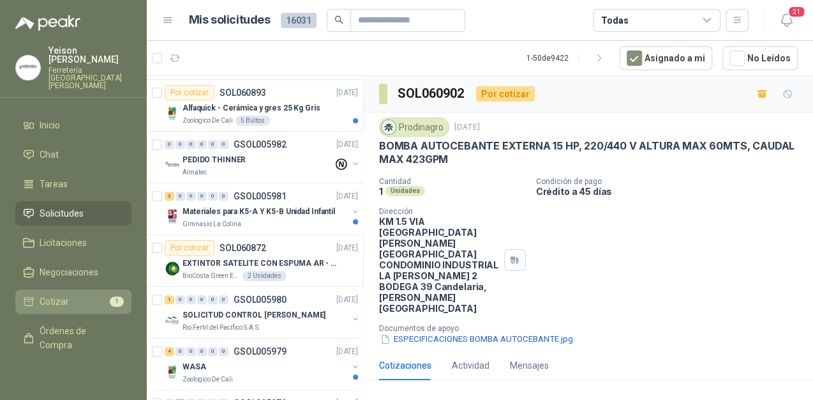
click at [98, 294] on li "Cotizar 1" at bounding box center [73, 301] width 101 height 14
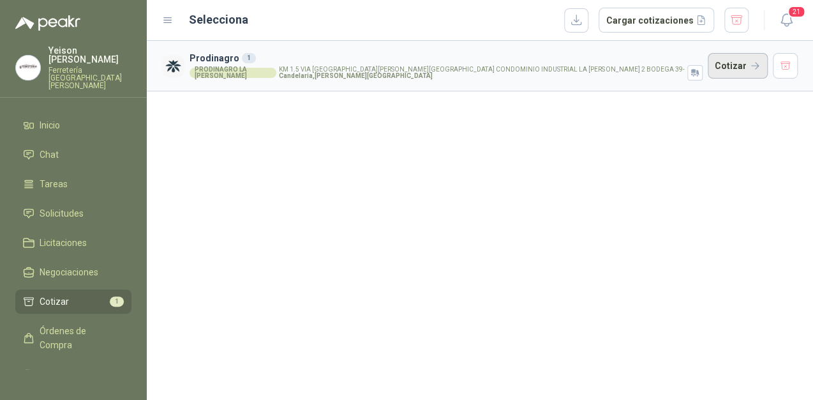
click at [730, 59] on button "Cotizar" at bounding box center [738, 66] width 60 height 26
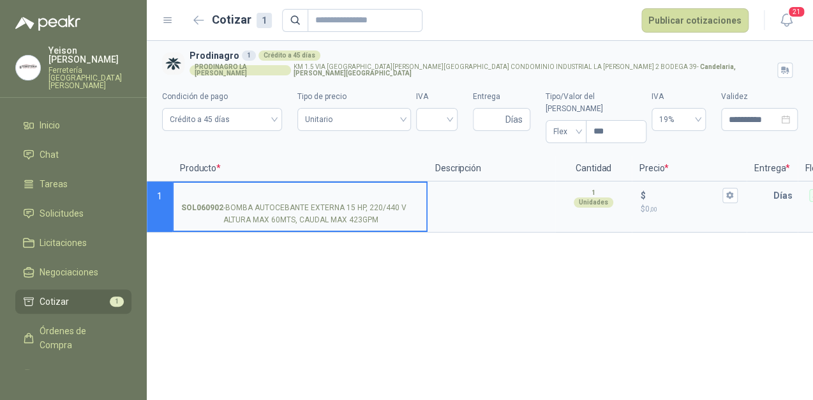
click at [226, 191] on input "SOL060902 - BOMBA AUTOCEBANTE EXTERNA 15 HP, 220/440 V ALTURA MAX 60MTS, CAUDAL…" at bounding box center [300, 196] width 238 height 10
click at [325, 191] on input "**********" at bounding box center [300, 196] width 238 height 10
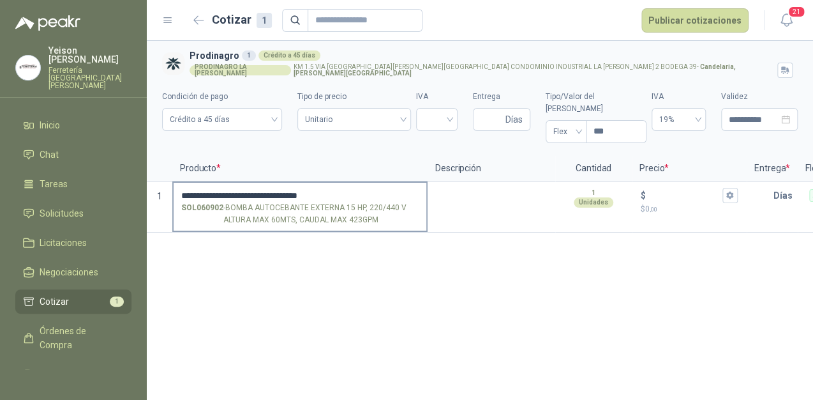
click at [367, 183] on label "**********" at bounding box center [300, 207] width 253 height 49
click at [367, 191] on input "**********" at bounding box center [300, 196] width 238 height 10
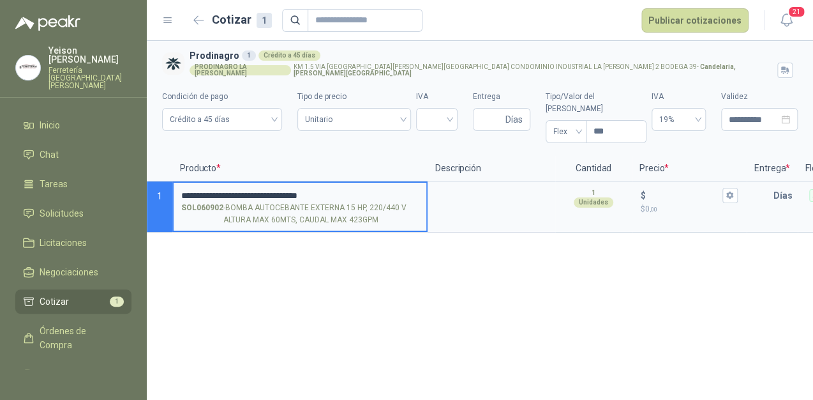
click at [368, 191] on input "**********" at bounding box center [300, 196] width 238 height 10
type input "**********"
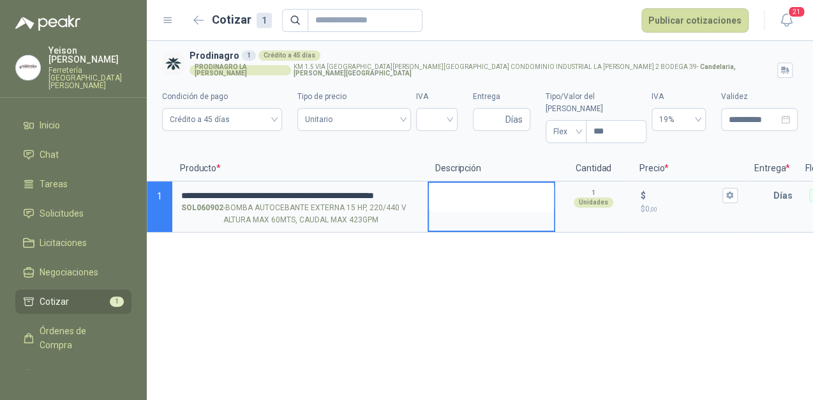
click at [503, 183] on textarea at bounding box center [491, 197] width 125 height 29
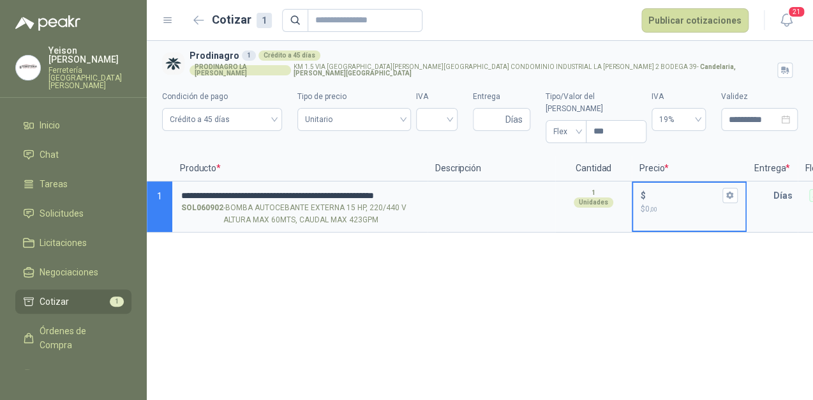
click at [654, 190] on input "$ $ 0 ,00" at bounding box center [685, 195] width 72 height 10
click at [661, 190] on input "$ $ 0 ,00" at bounding box center [685, 195] width 72 height 10
type input "*********"
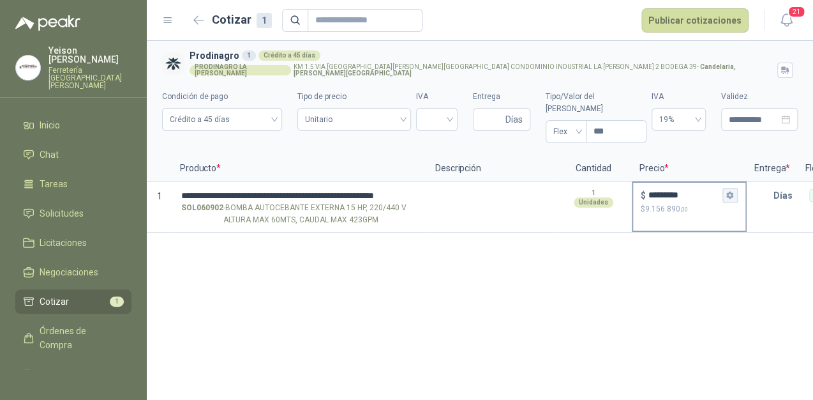
click at [727, 191] on icon "button" at bounding box center [730, 195] width 8 height 8
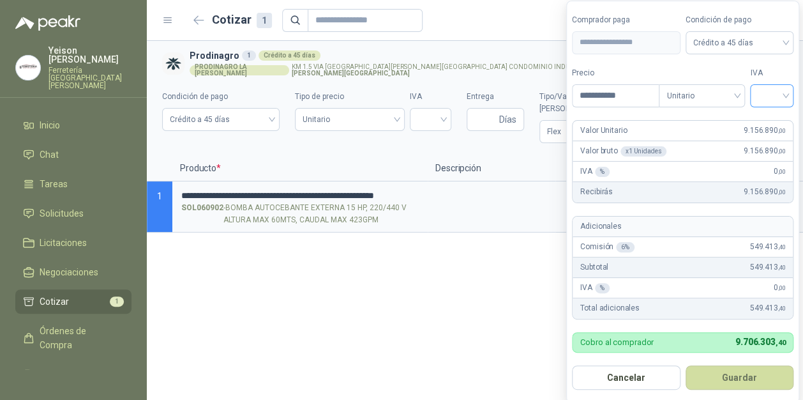
click at [792, 91] on div at bounding box center [771, 95] width 43 height 23
click at [772, 121] on div "19%" at bounding box center [775, 123] width 24 height 14
click at [770, 376] on button "Guardar" at bounding box center [743, 377] width 110 height 24
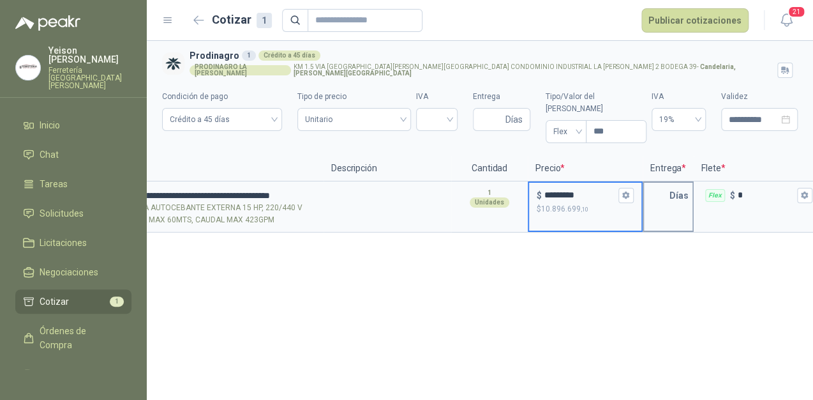
scroll to position [0, 107]
click at [661, 185] on input "text" at bounding box center [654, 196] width 26 height 26
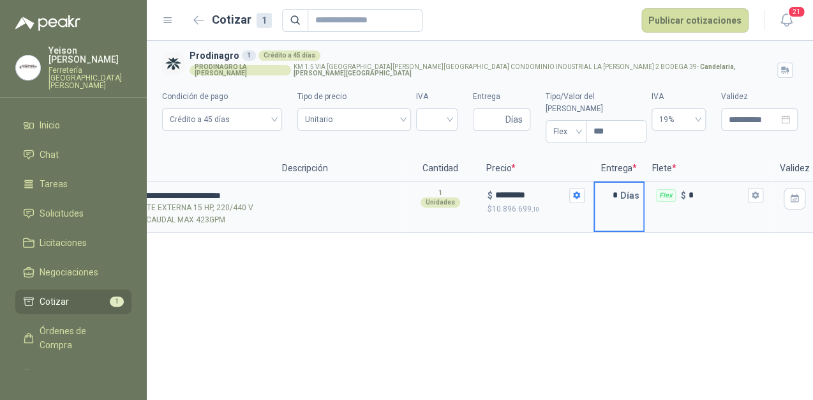
scroll to position [0, 163]
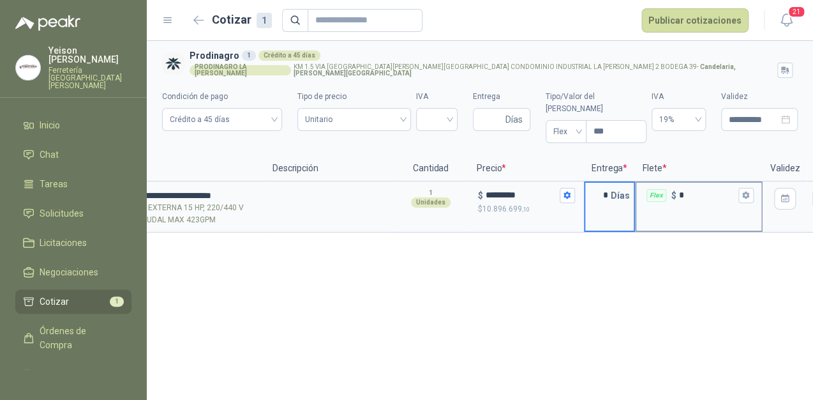
type input "*"
click at [736, 190] on input "*" at bounding box center [707, 195] width 57 height 10
click at [741, 188] on button "Flex $ *" at bounding box center [746, 195] width 15 height 15
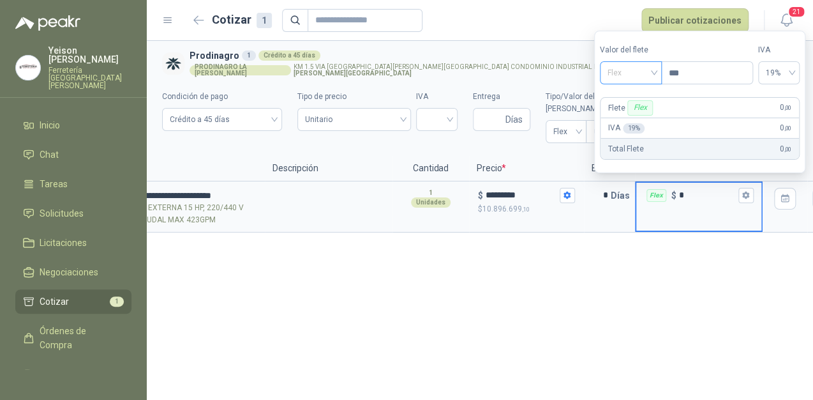
click at [654, 73] on span "Flex" at bounding box center [631, 72] width 47 height 19
click at [636, 113] on div "Incluido" at bounding box center [632, 120] width 45 height 14
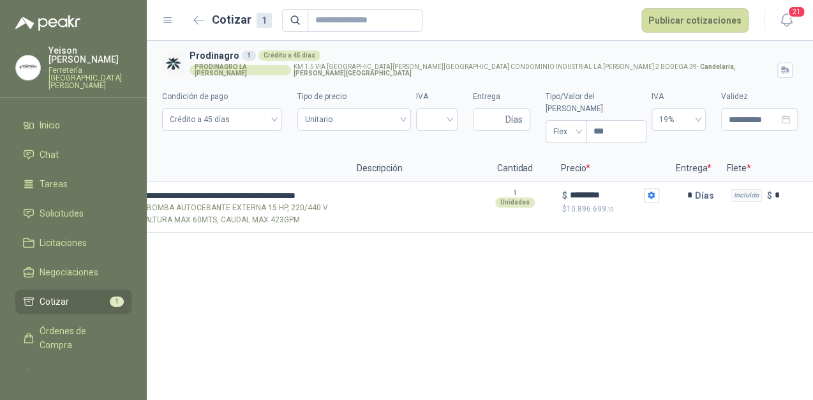
scroll to position [0, 0]
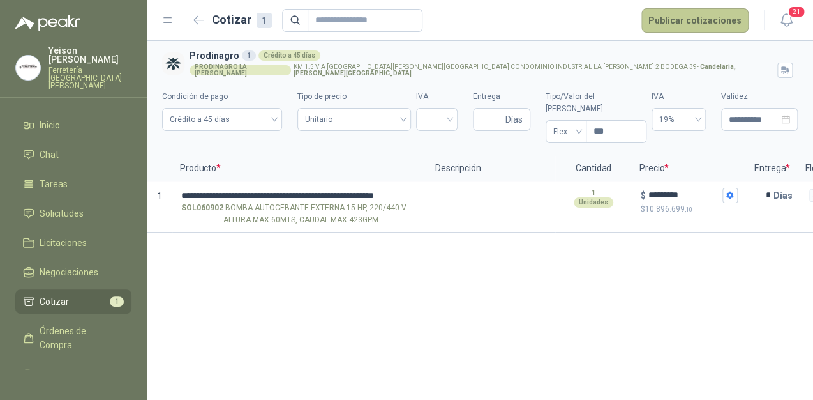
click at [669, 21] on button "Publicar cotizaciones" at bounding box center [695, 20] width 107 height 24
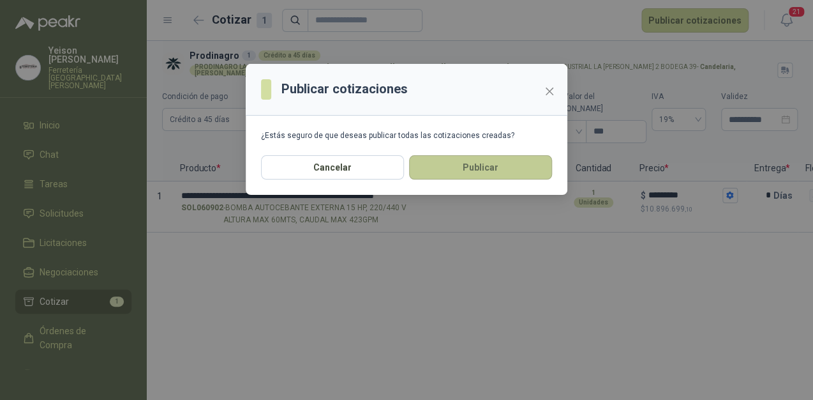
click at [455, 169] on button "Publicar" at bounding box center [480, 167] width 143 height 24
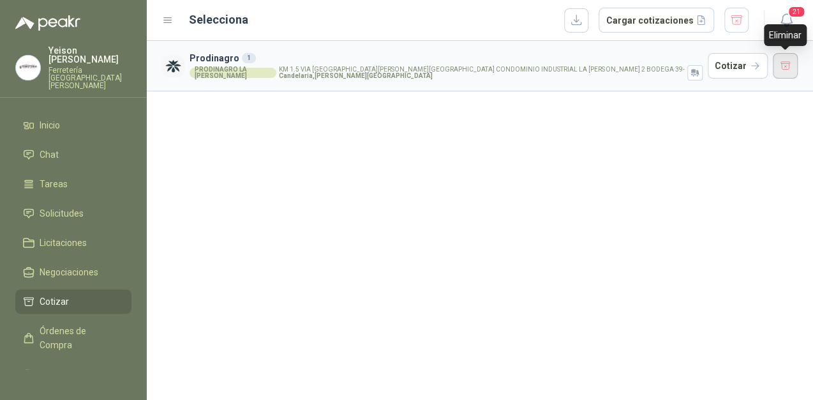
click at [777, 61] on button "button" at bounding box center [786, 66] width 26 height 26
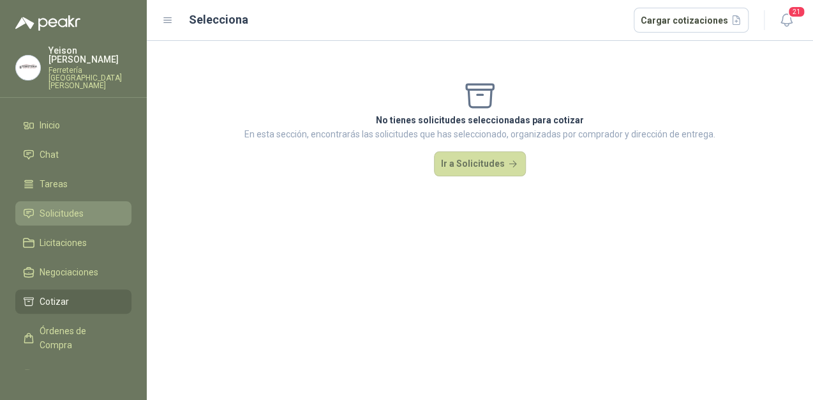
click at [73, 206] on span "Solicitudes" at bounding box center [62, 213] width 44 height 14
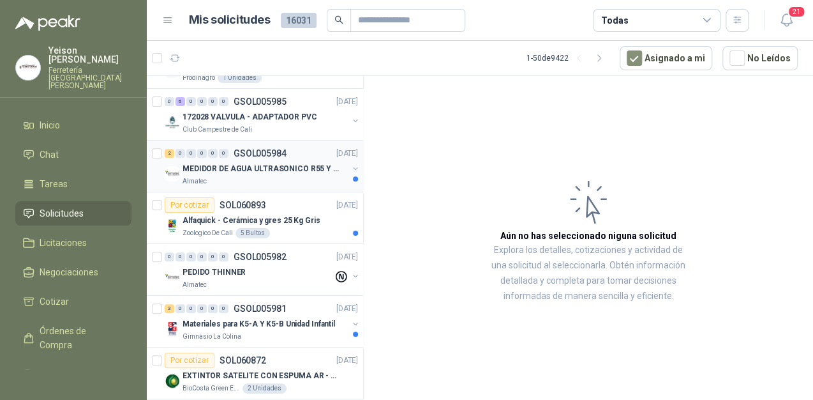
scroll to position [255, 0]
